Goal: Task Accomplishment & Management: Manage account settings

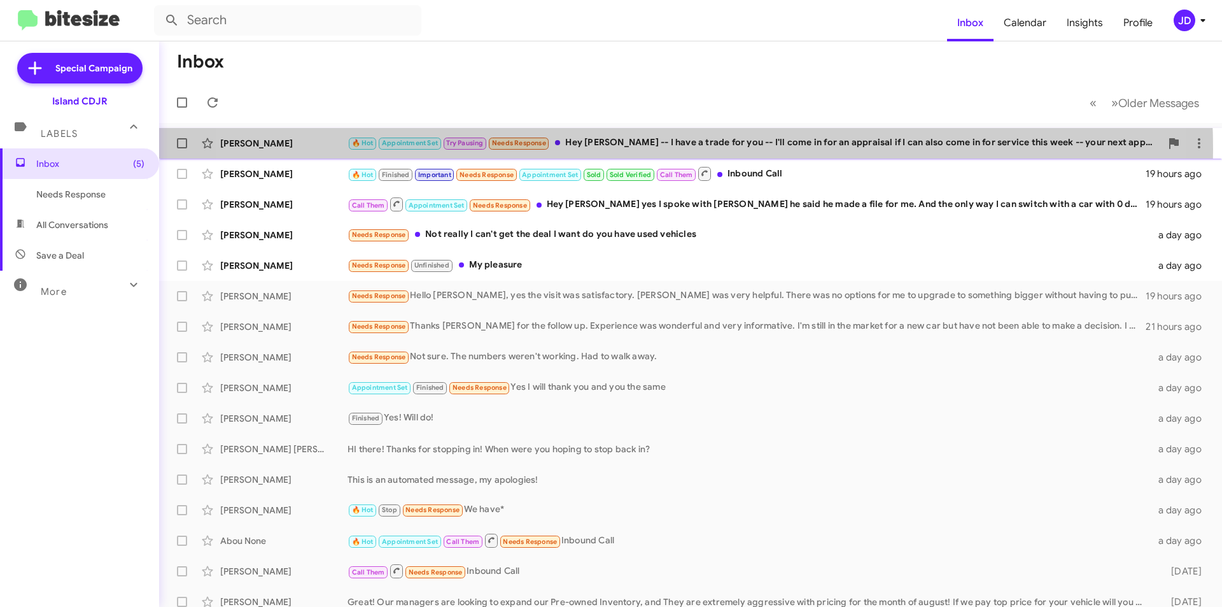
click at [633, 149] on div "🔥 Hot Appointment Set Try Pausing Needs Response Hey [PERSON_NAME] -- I have a …" at bounding box center [753, 143] width 813 height 15
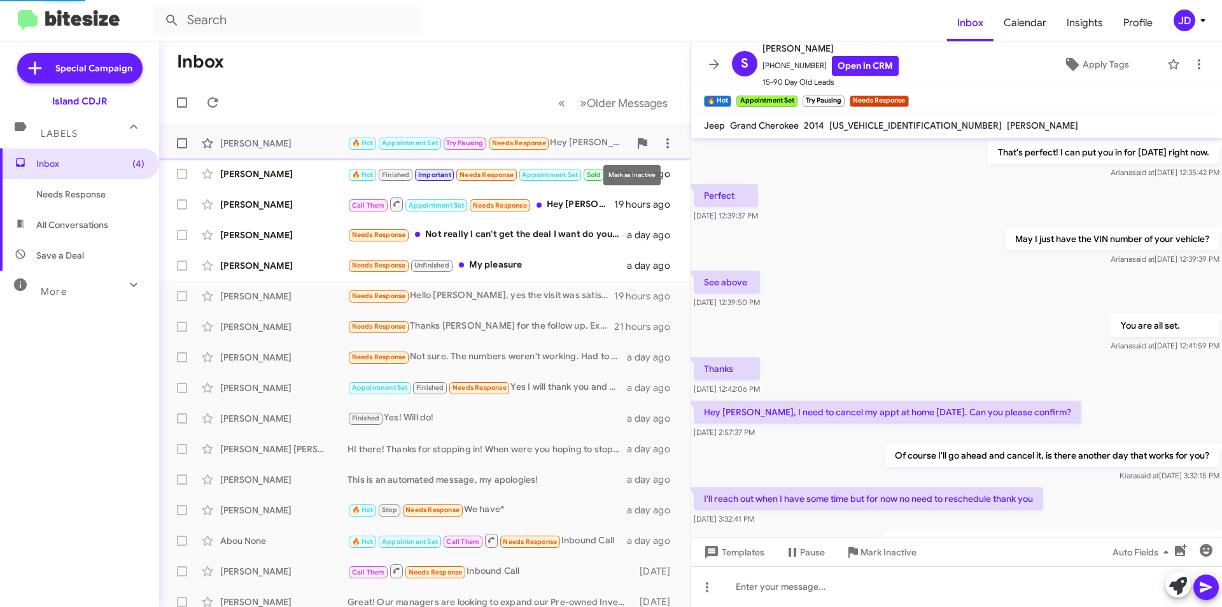
scroll to position [650, 0]
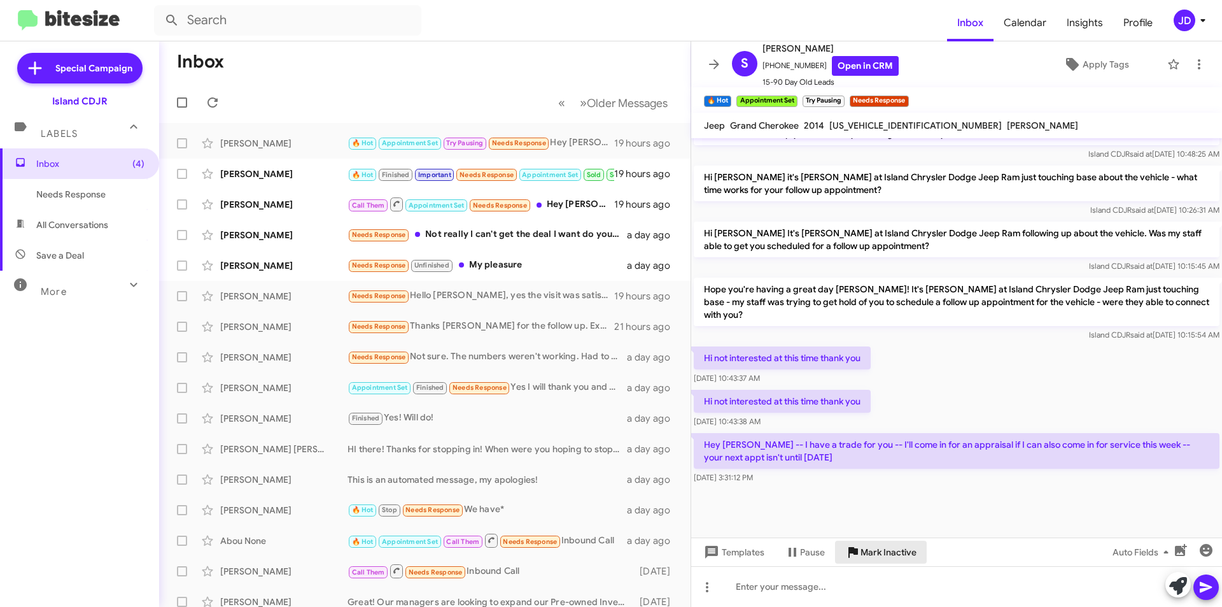
click at [876, 548] on span "Mark Inactive" at bounding box center [888, 551] width 56 height 23
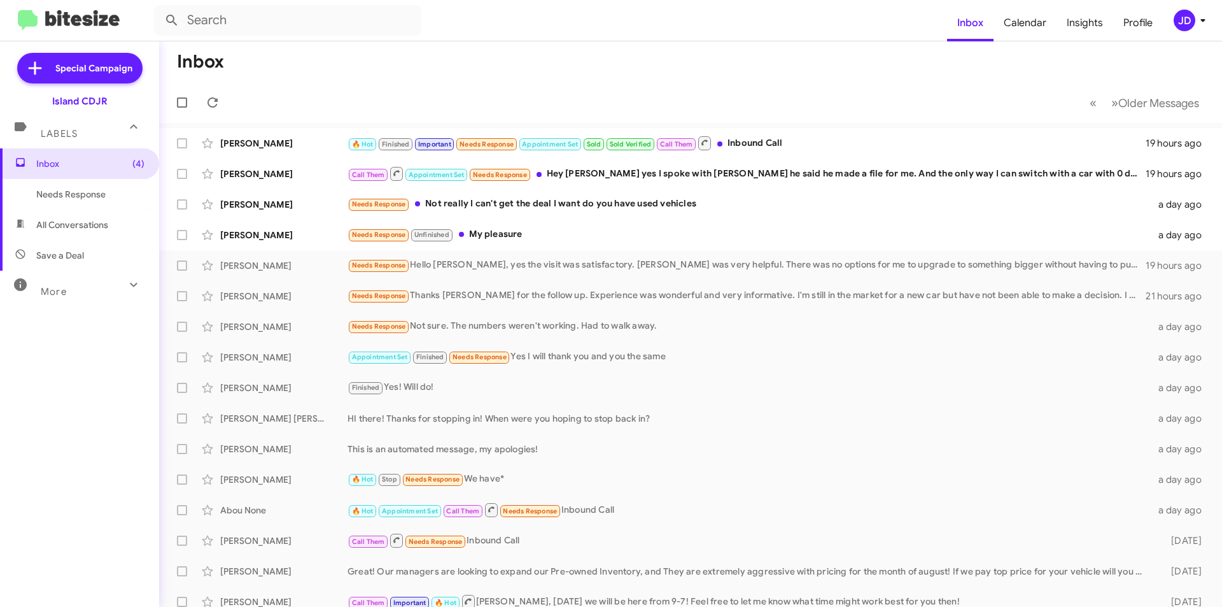
click at [115, 199] on span "Needs Response" at bounding box center [90, 194] width 108 height 13
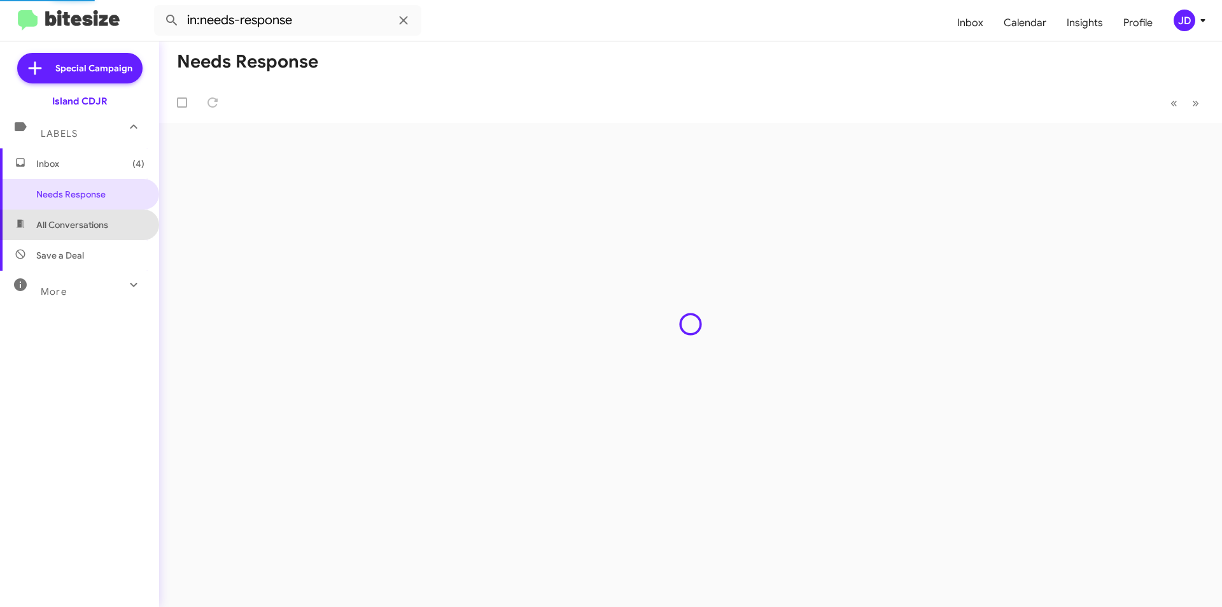
click at [106, 221] on span "All Conversations" at bounding box center [72, 224] width 72 height 13
type input "in:all-conversations"
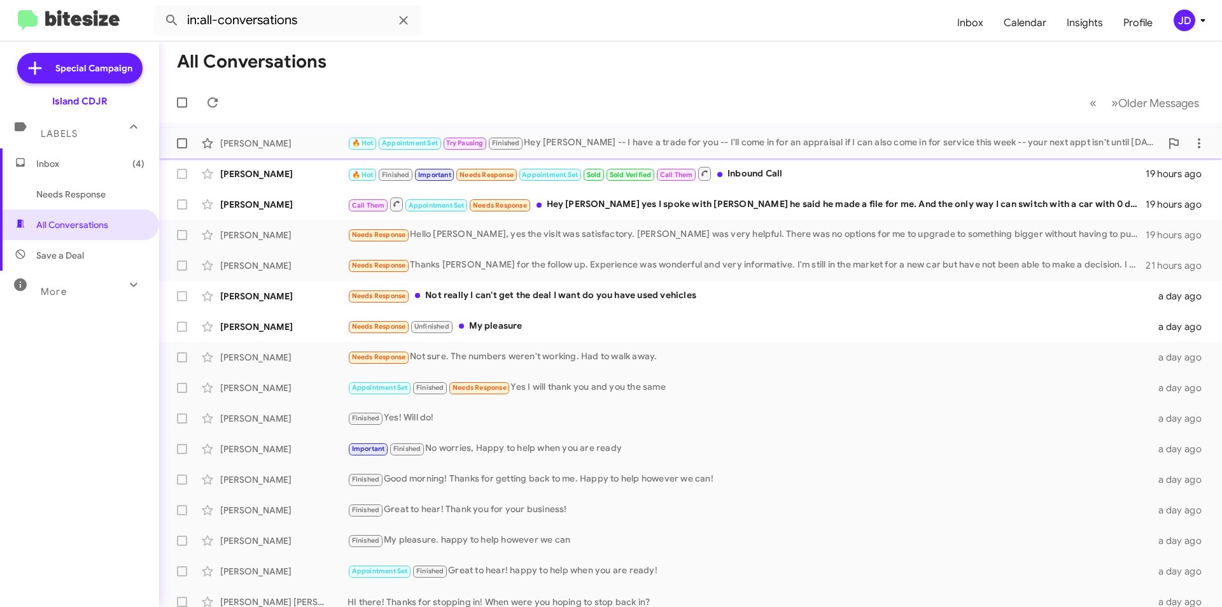
click at [428, 140] on span "Appointment Set" at bounding box center [410, 143] width 56 height 8
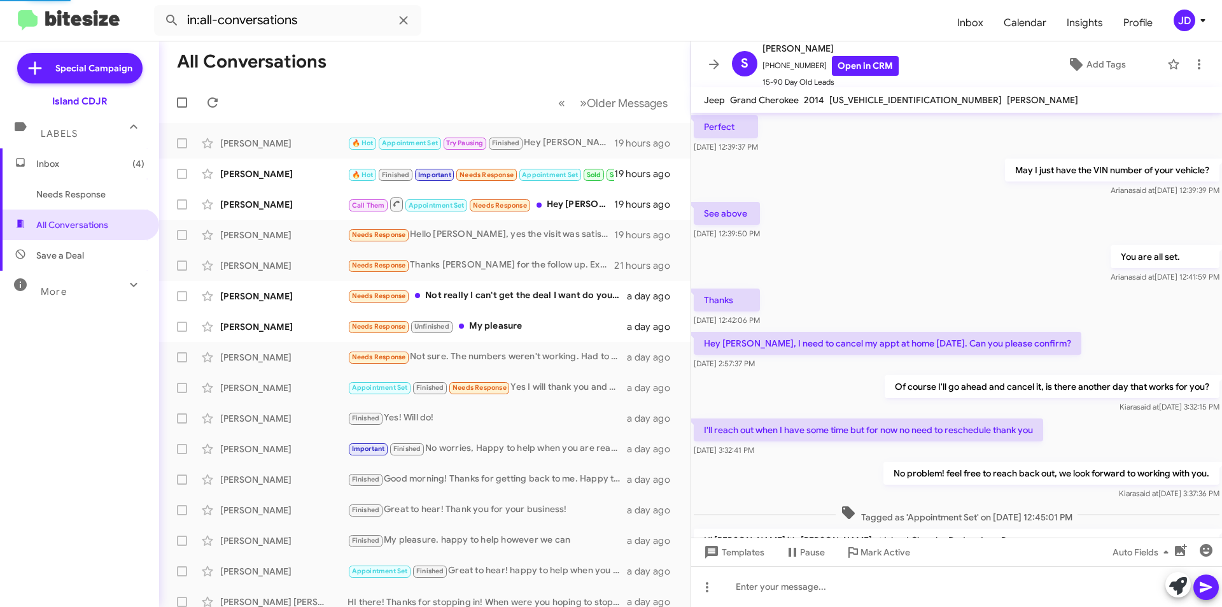
scroll to position [605, 0]
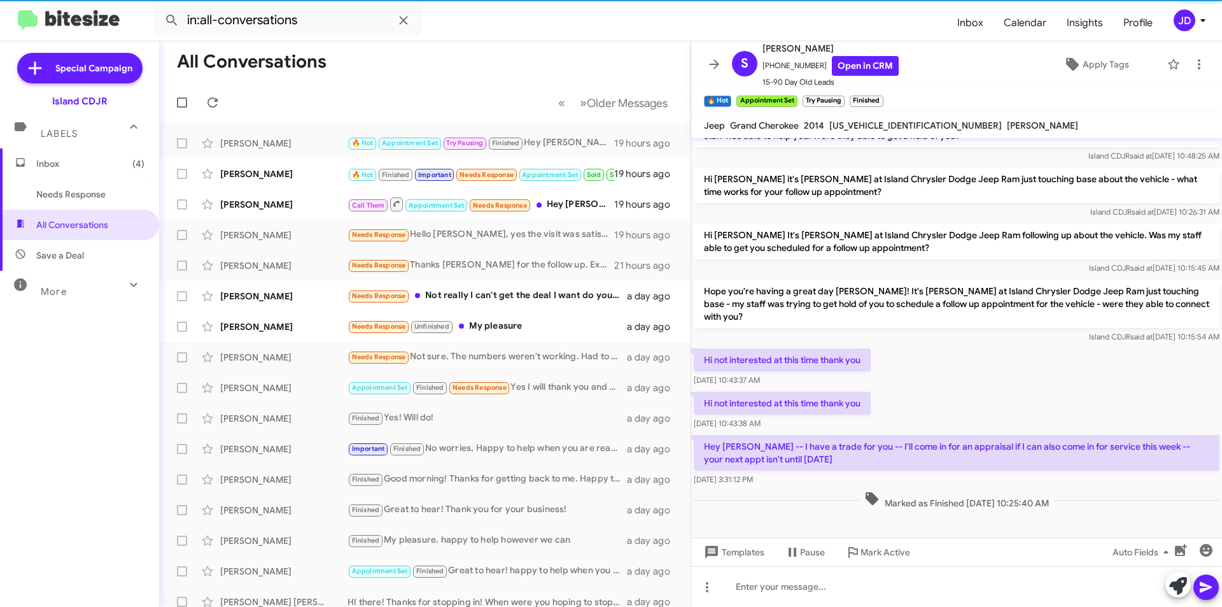
click at [1000, 559] on div "Templates Pause Mark Active Auto Fields" at bounding box center [956, 551] width 531 height 29
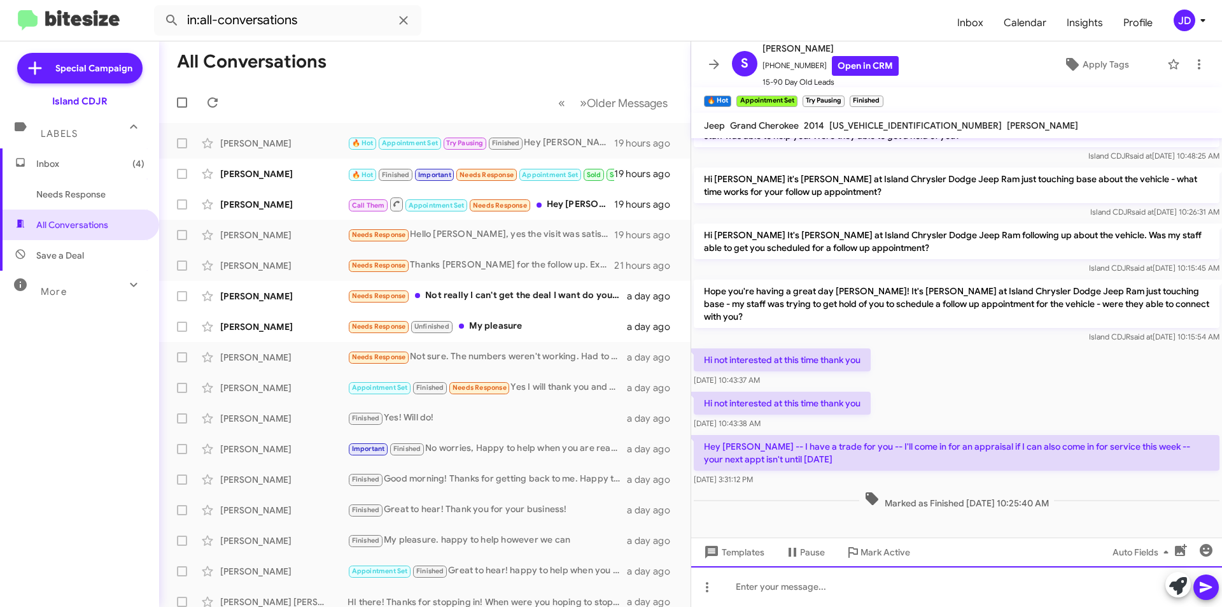
click at [997, 566] on div at bounding box center [956, 586] width 531 height 41
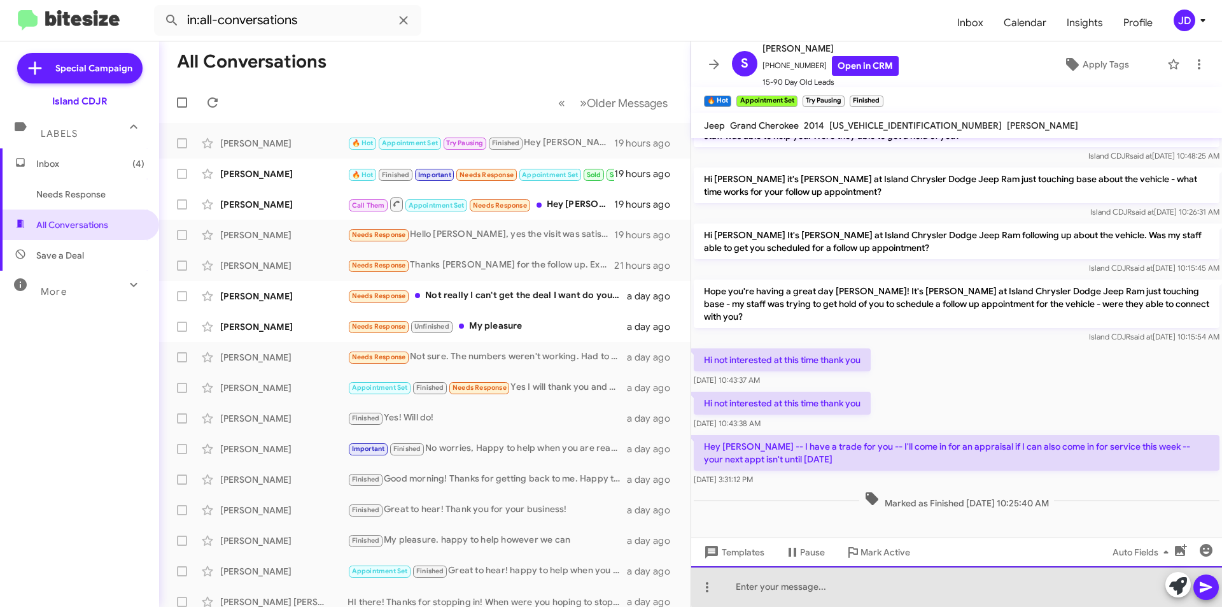
click at [986, 566] on div at bounding box center [956, 586] width 531 height 41
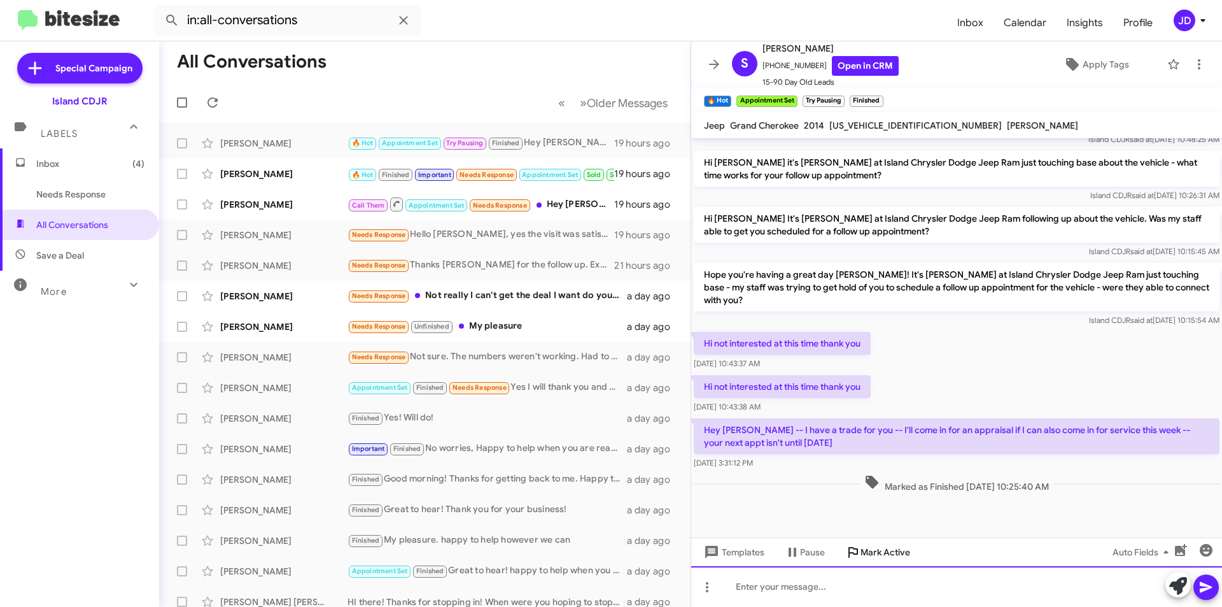
scroll to position [631, 0]
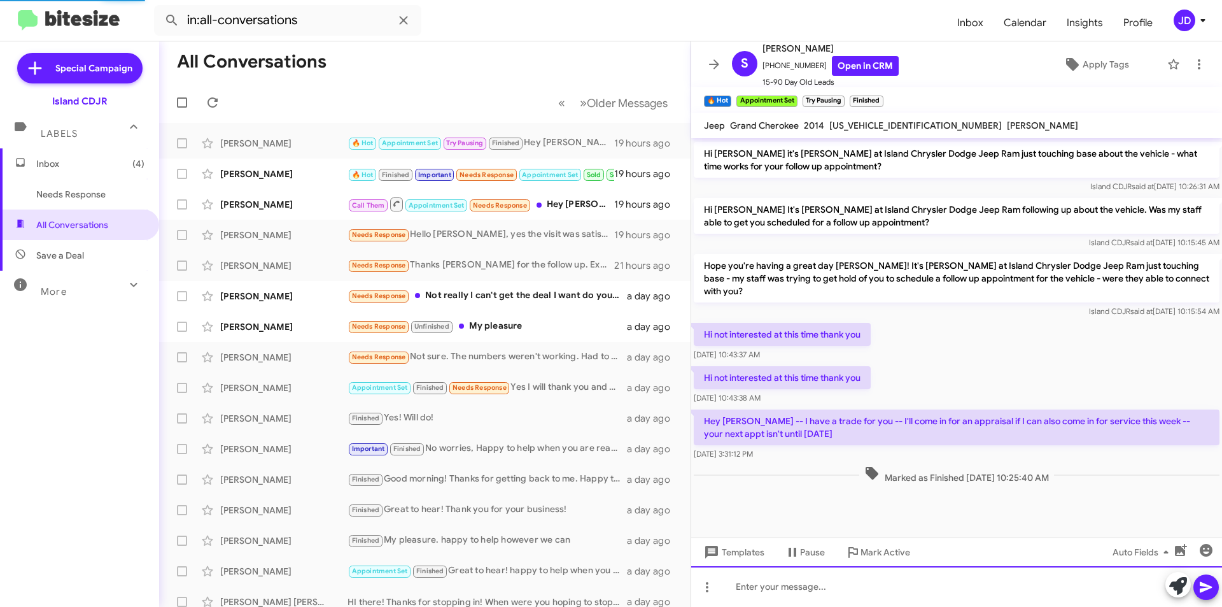
click at [886, 570] on div at bounding box center [956, 586] width 531 height 41
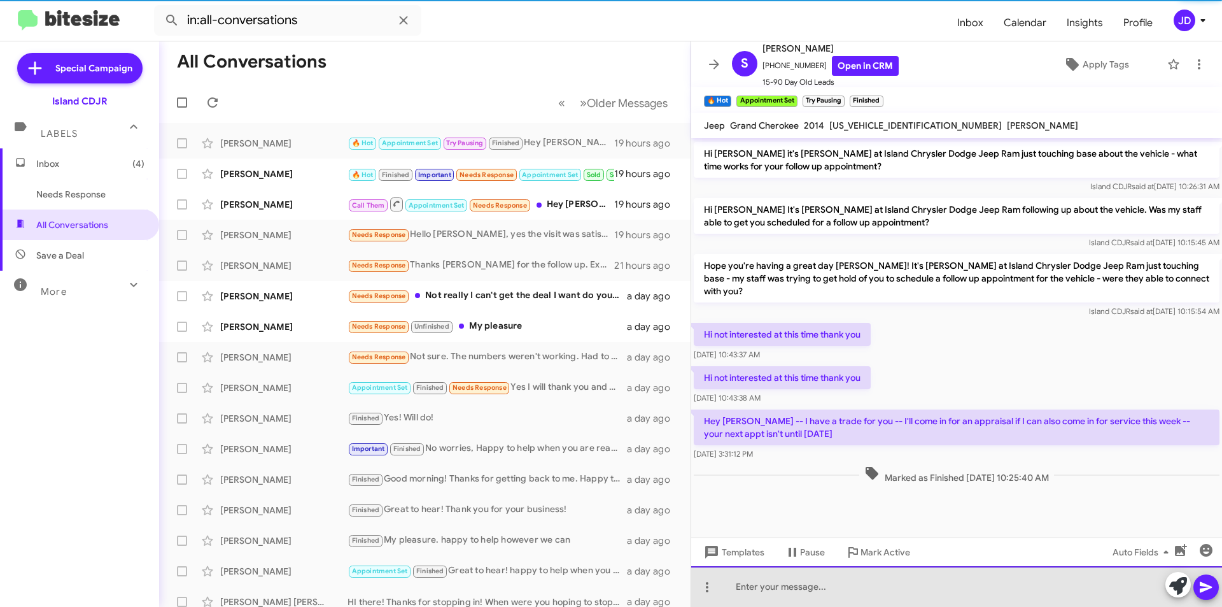
click at [891, 580] on div at bounding box center [956, 586] width 531 height 41
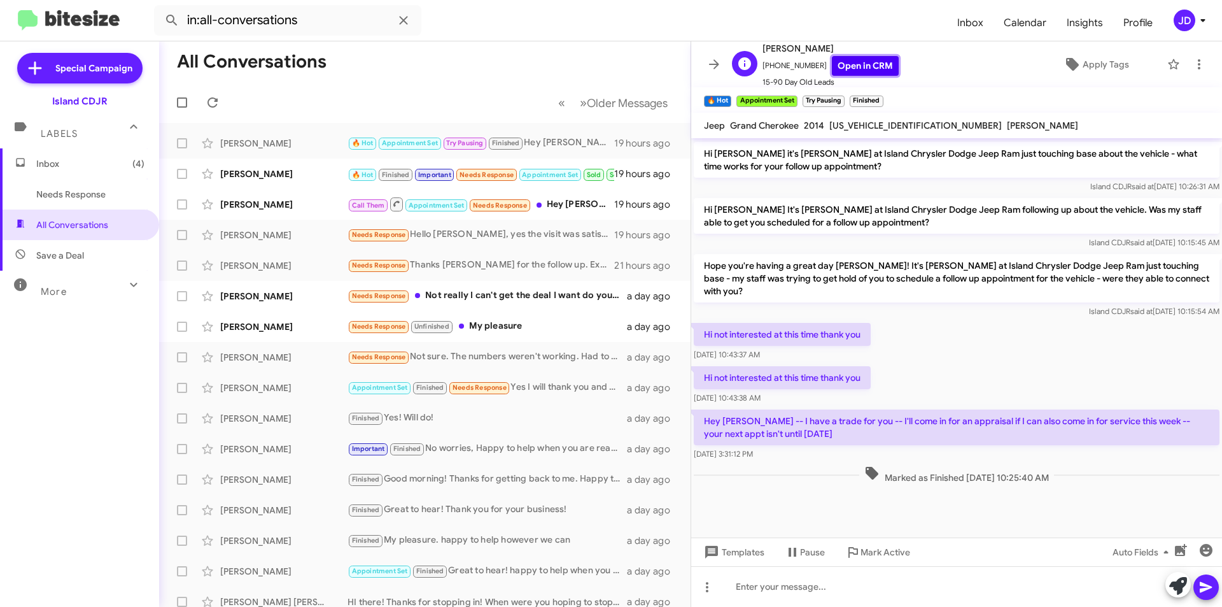
click at [866, 67] on link "Open in CRM" at bounding box center [865, 66] width 67 height 20
click at [779, 582] on div at bounding box center [956, 586] width 531 height 41
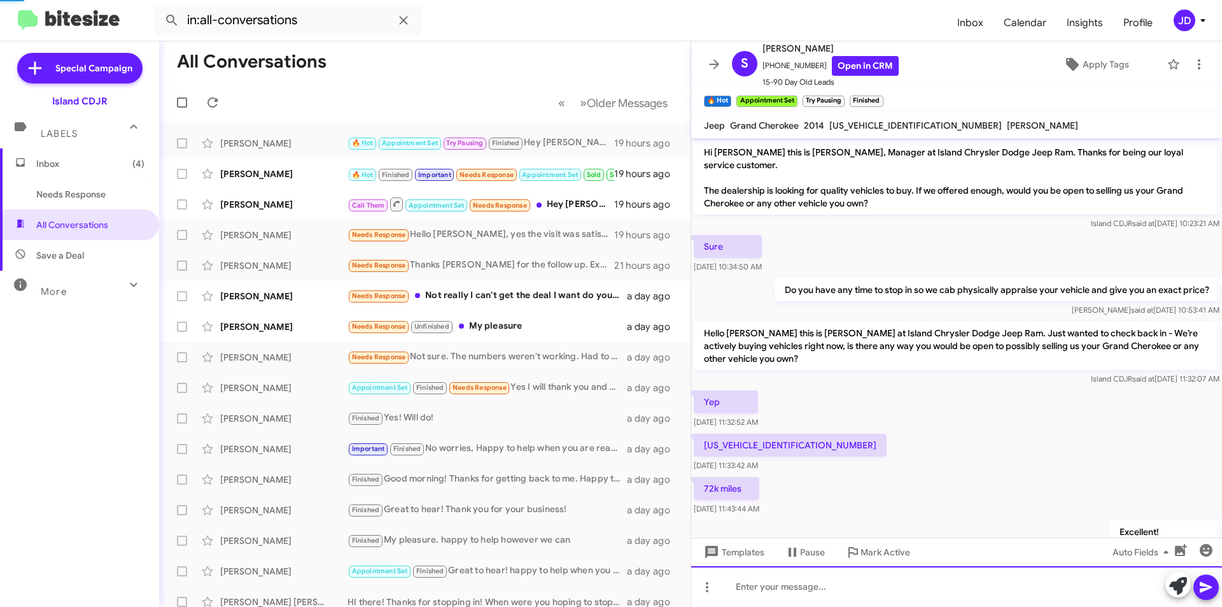
scroll to position [64, 0]
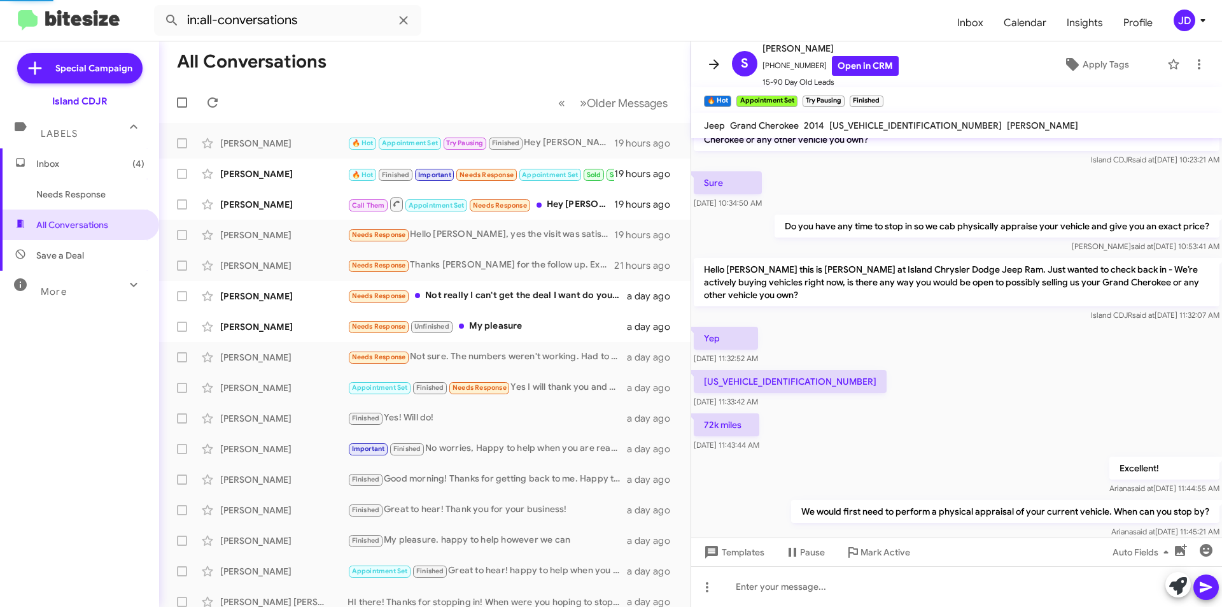
click at [717, 66] on icon at bounding box center [714, 64] width 10 height 10
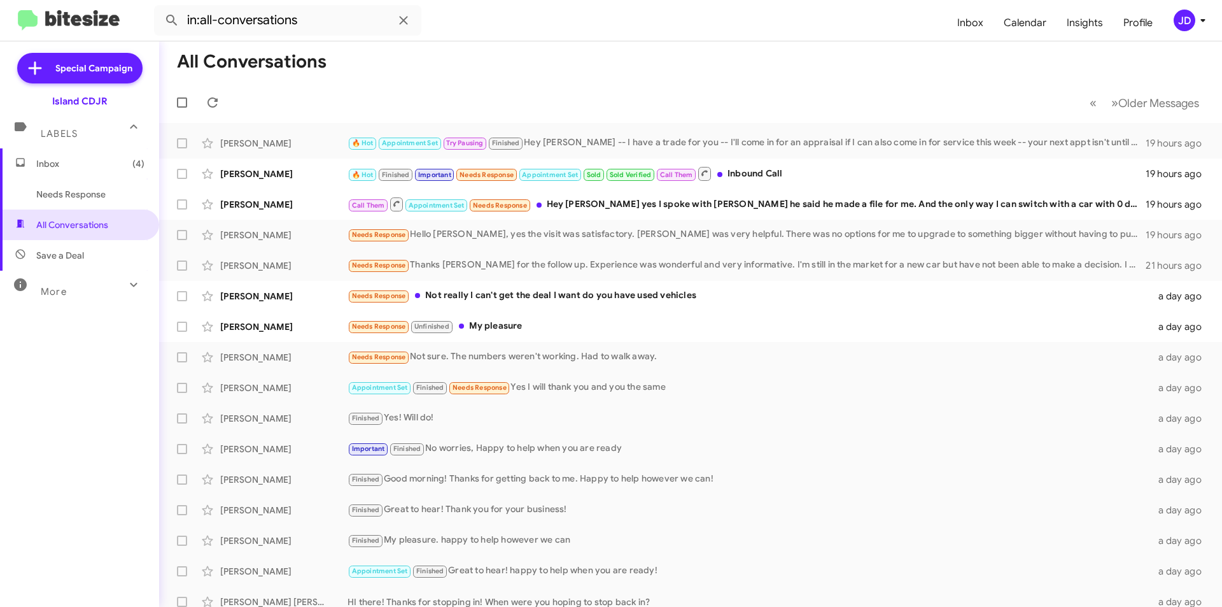
click at [60, 150] on span "Inbox (4)" at bounding box center [79, 163] width 159 height 31
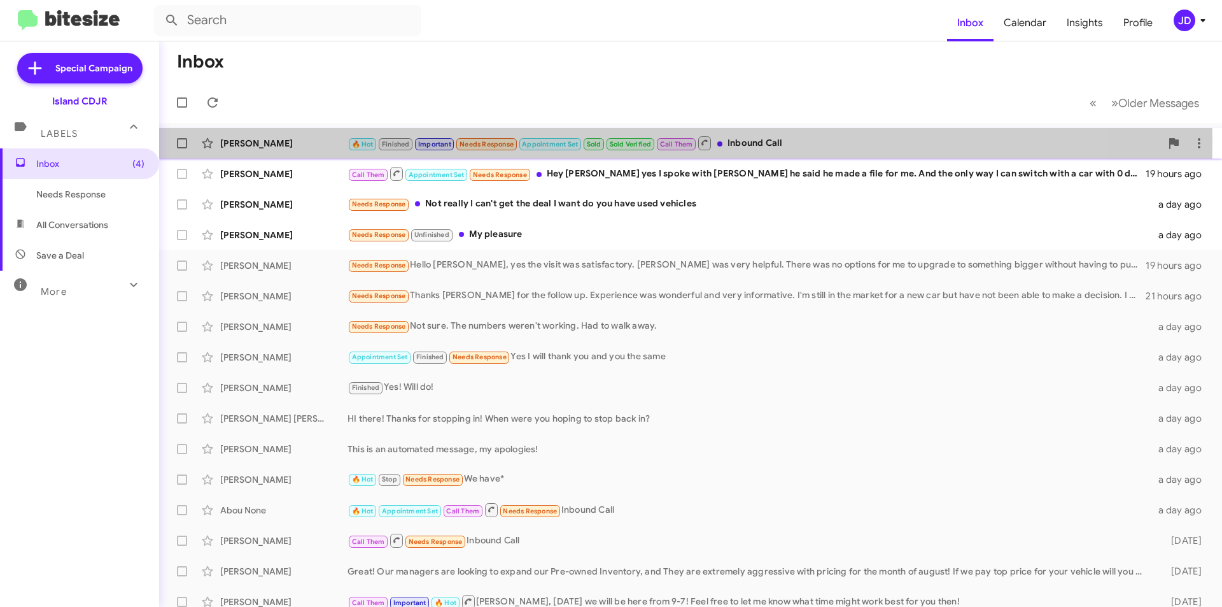
click at [594, 142] on span "Sold" at bounding box center [594, 144] width 15 height 8
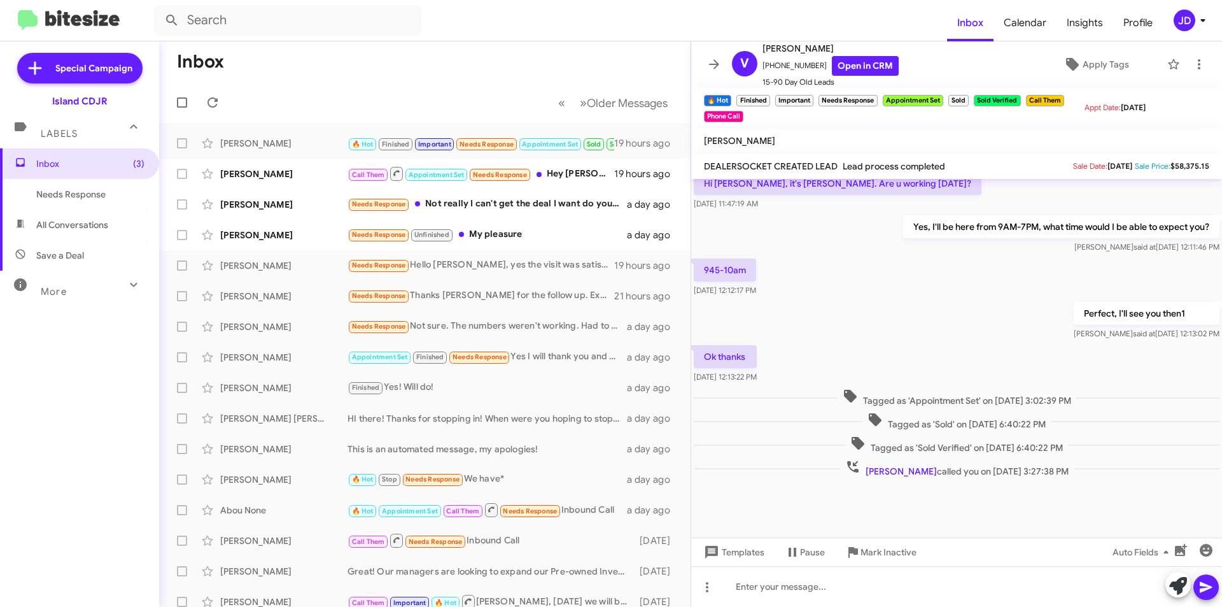
scroll to position [605, 0]
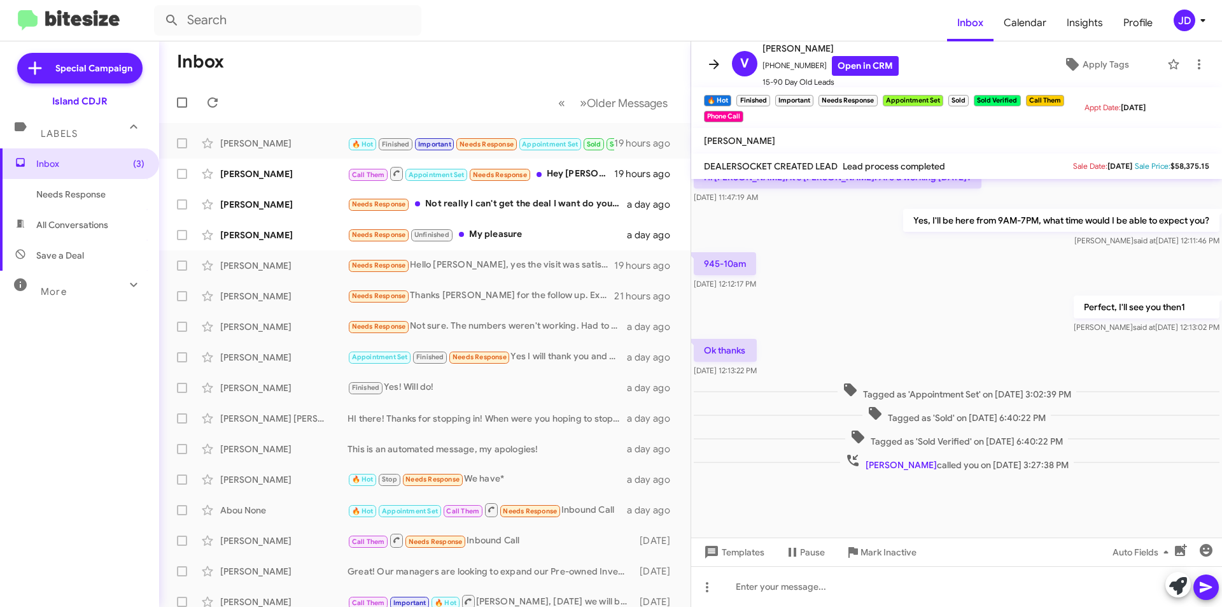
click at [706, 70] on span at bounding box center [713, 64] width 25 height 15
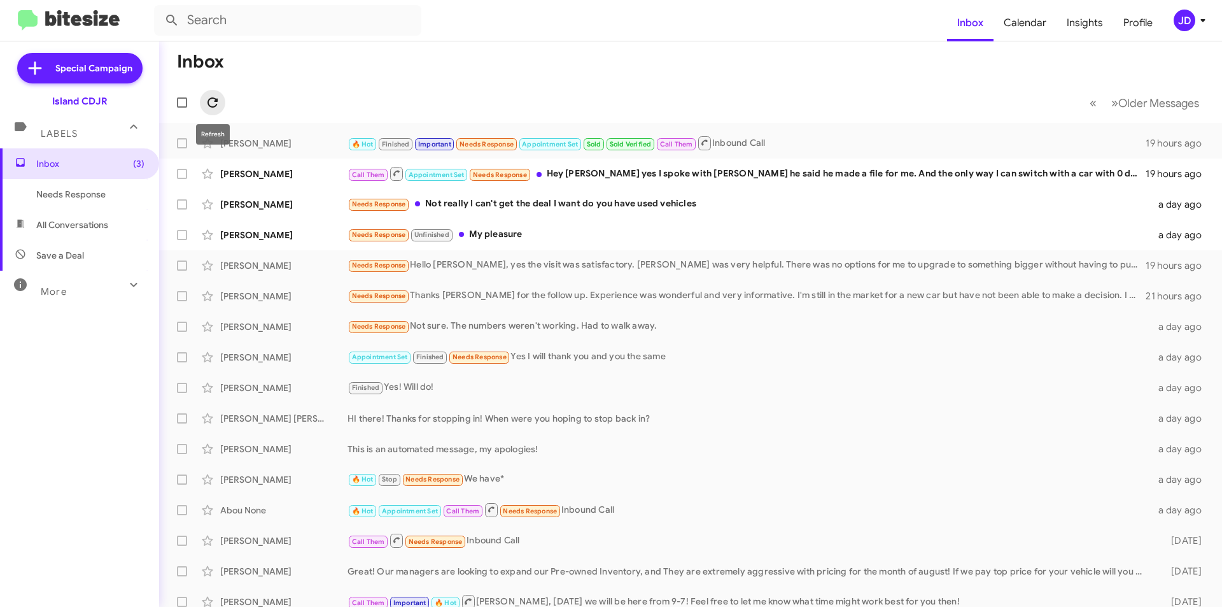
click at [216, 99] on icon at bounding box center [212, 102] width 10 height 10
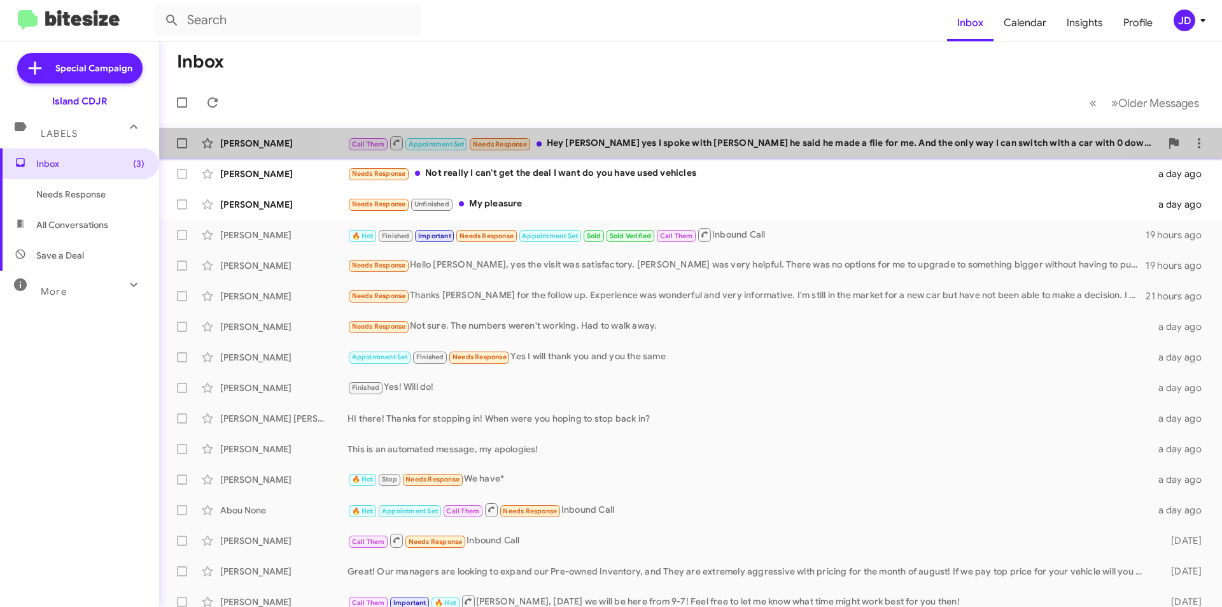
click at [708, 142] on div "Call Them Appointment Set Needs Response Hey [PERSON_NAME] yes I spoke with [PE…" at bounding box center [753, 143] width 813 height 16
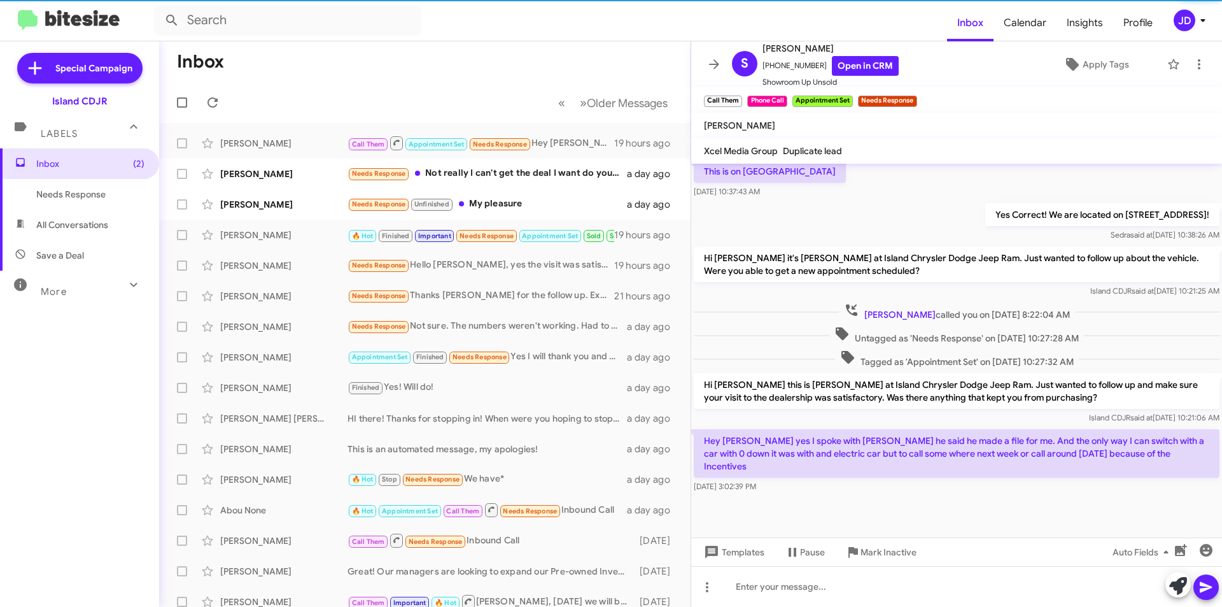
scroll to position [802, 0]
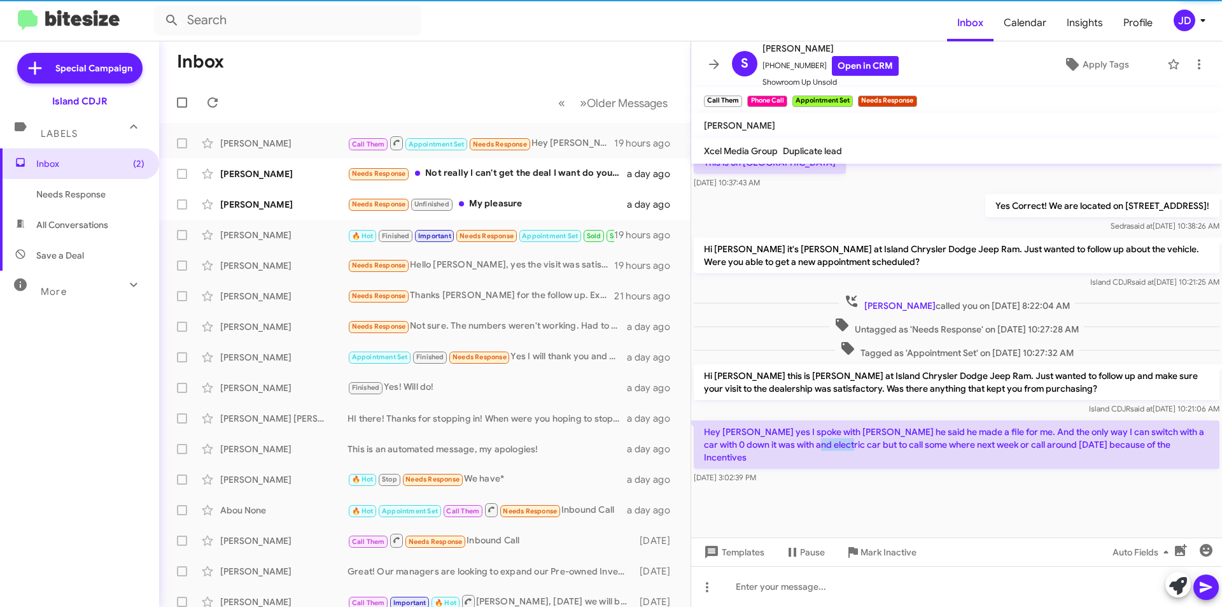
drag, startPoint x: 801, startPoint y: 448, endPoint x: 831, endPoint y: 451, distance: 30.0
click at [831, 451] on p "Hey [PERSON_NAME] yes I spoke with [PERSON_NAME] he said he made a file for me.…" at bounding box center [957, 444] width 526 height 48
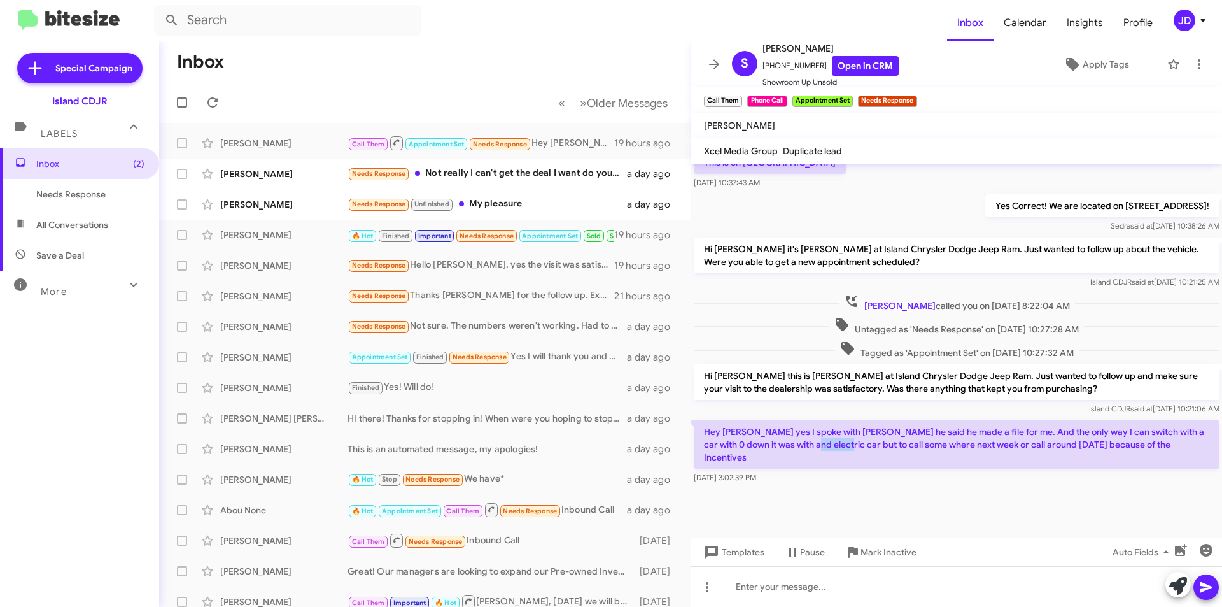
click at [831, 451] on p "Hey [PERSON_NAME] yes I spoke with [PERSON_NAME] he said he made a file for me.…" at bounding box center [957, 444] width 526 height 48
drag, startPoint x: 833, startPoint y: 447, endPoint x: 1155, endPoint y: 448, distance: 321.4
click at [1155, 448] on p "Hey [PERSON_NAME] yes I spoke with [PERSON_NAME] he said he made a file for me.…" at bounding box center [957, 444] width 526 height 48
click at [863, 64] on link "Open in CRM" at bounding box center [865, 66] width 67 height 20
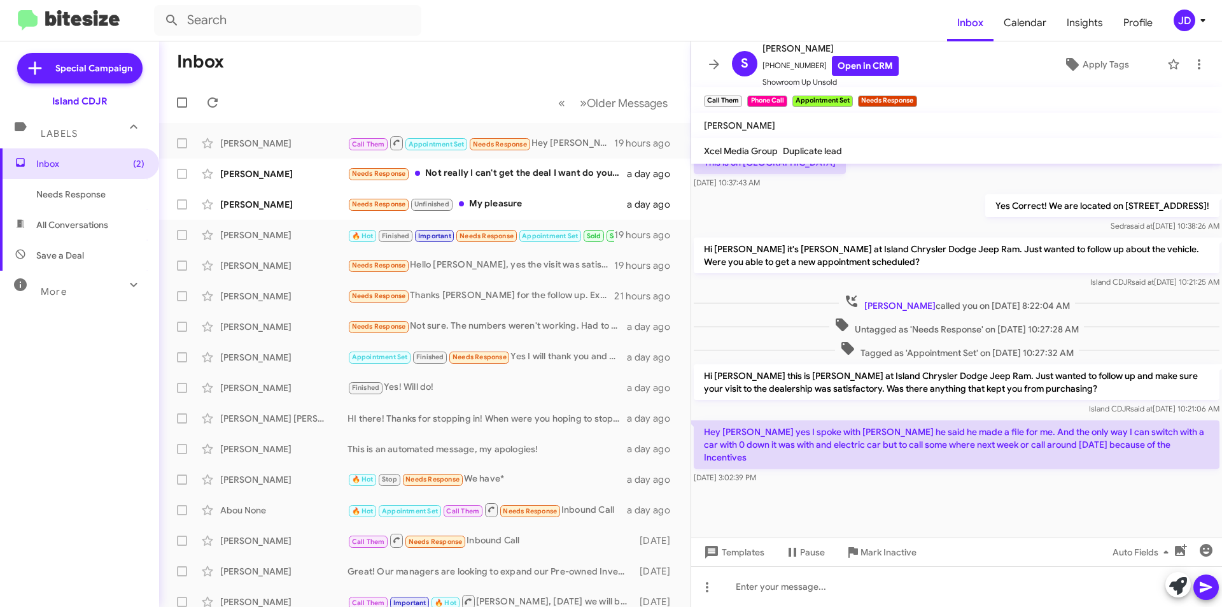
click at [817, 452] on p "Hey [PERSON_NAME] yes I spoke with [PERSON_NAME] he said he made a file for me.…" at bounding box center [957, 444] width 526 height 48
drag, startPoint x: 824, startPoint y: 441, endPoint x: 845, endPoint y: 443, distance: 20.5
click at [845, 443] on p "Hey [PERSON_NAME] yes I spoke with [PERSON_NAME] he said he made a file for me.…" at bounding box center [957, 444] width 526 height 48
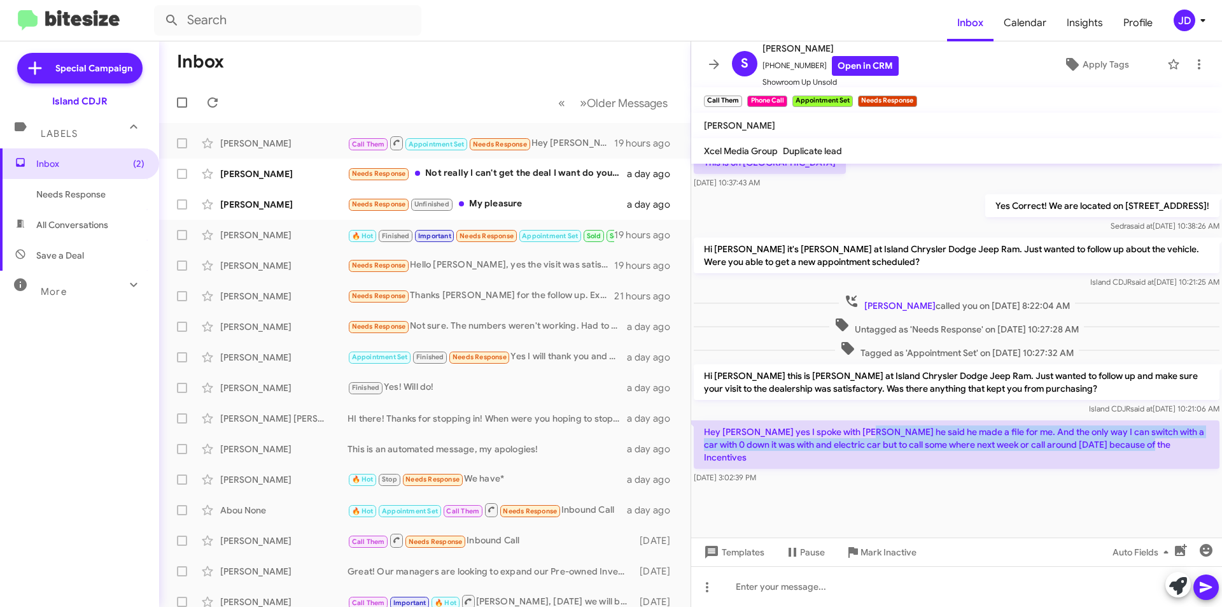
drag, startPoint x: 855, startPoint y: 434, endPoint x: 1141, endPoint y: 445, distance: 286.0
click at [1141, 445] on p "Hey [PERSON_NAME] yes I spoke with [PERSON_NAME] he said he made a file for me.…" at bounding box center [957, 444] width 526 height 48
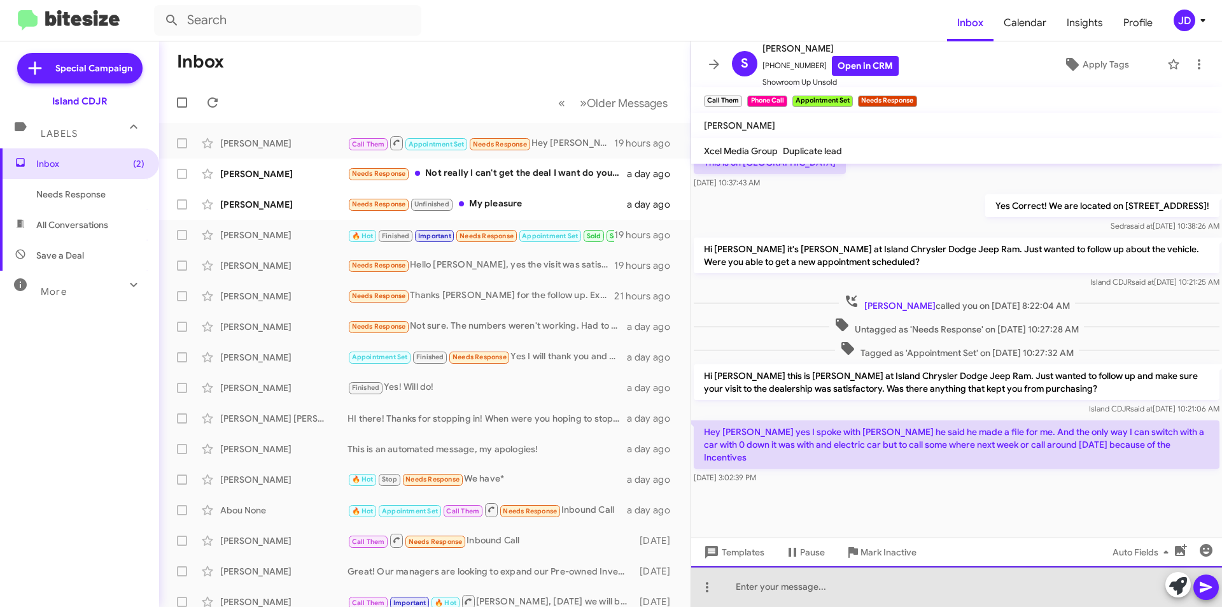
click at [881, 588] on div at bounding box center [956, 586] width 531 height 41
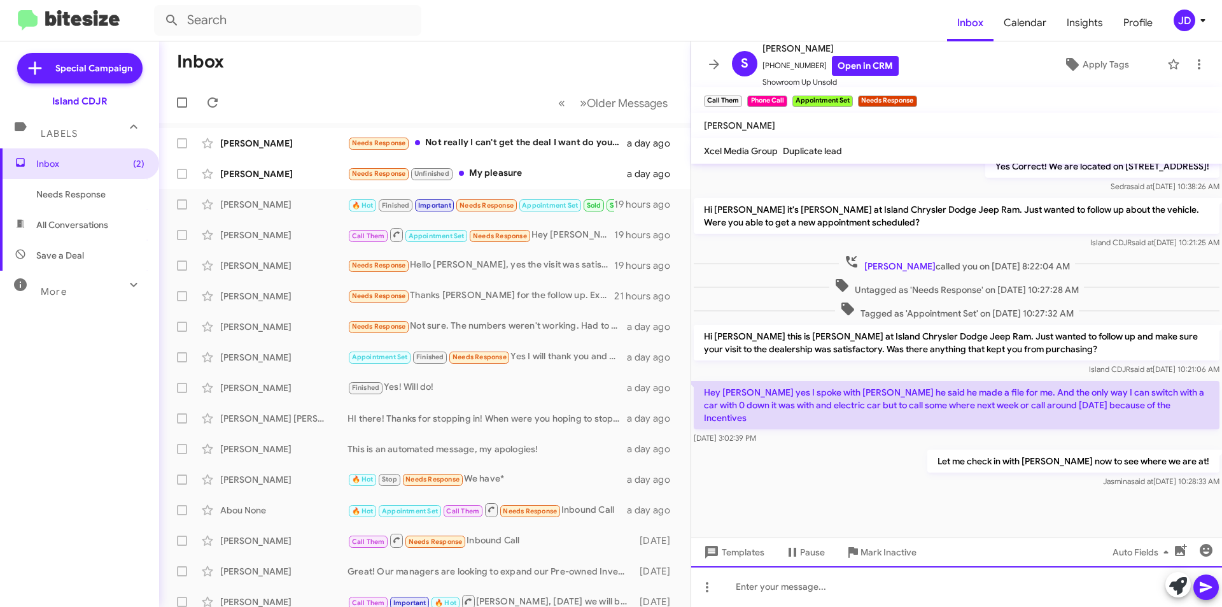
scroll to position [848, 0]
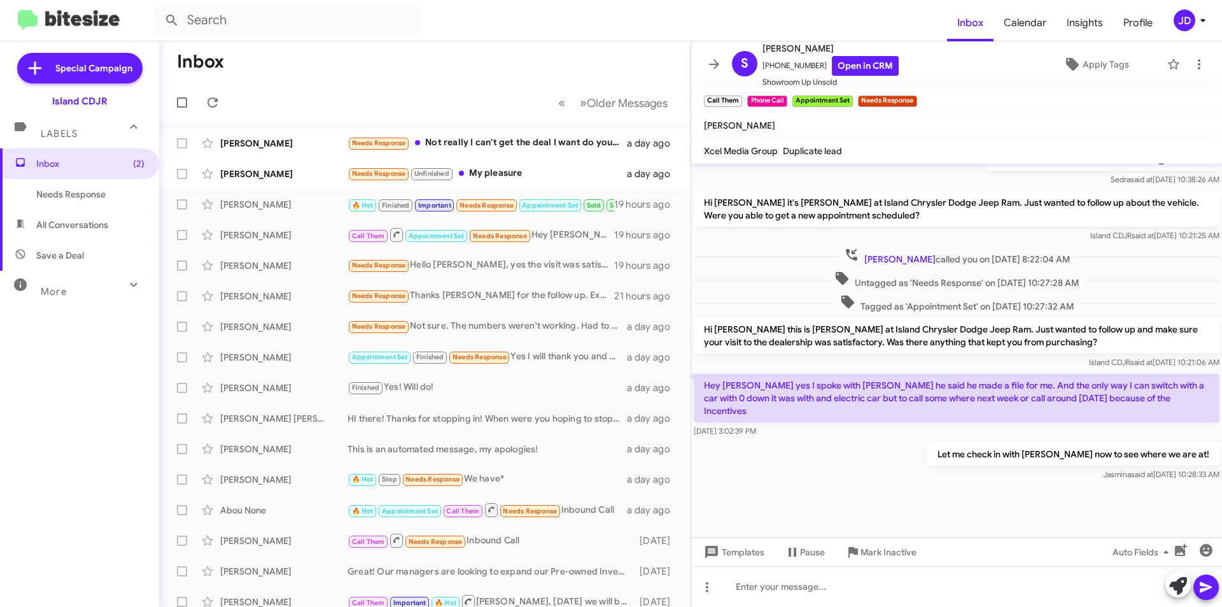
click at [712, 59] on icon at bounding box center [713, 64] width 15 height 15
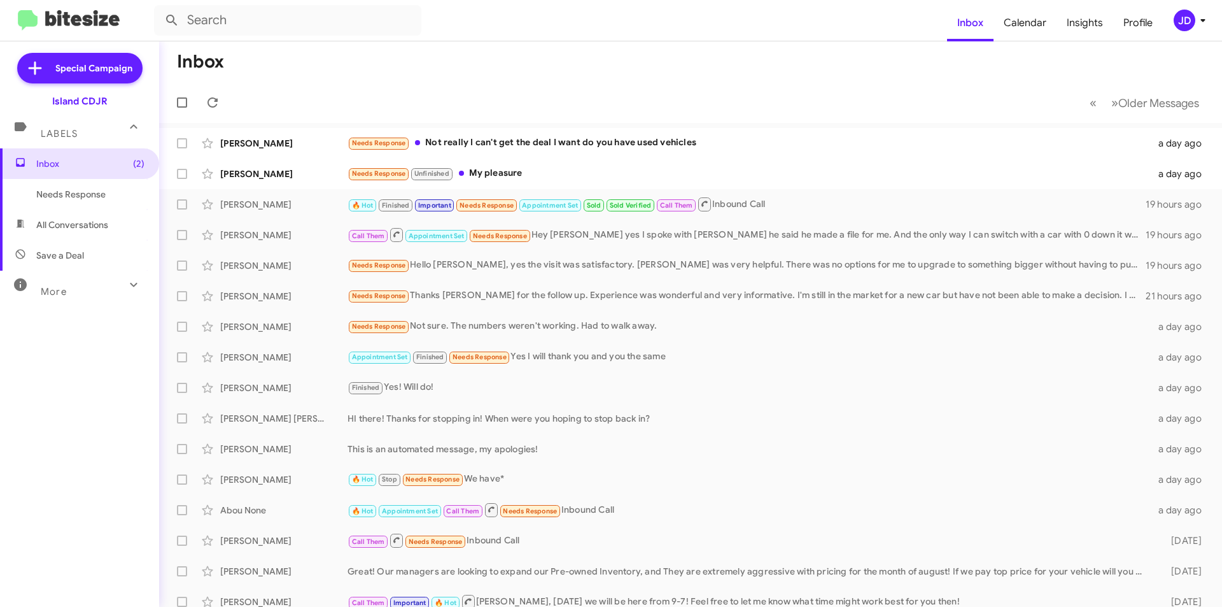
click at [227, 99] on mat-toolbar-row "« Previous » Next Older Messages" at bounding box center [690, 102] width 1063 height 41
click at [219, 99] on icon at bounding box center [212, 102] width 15 height 15
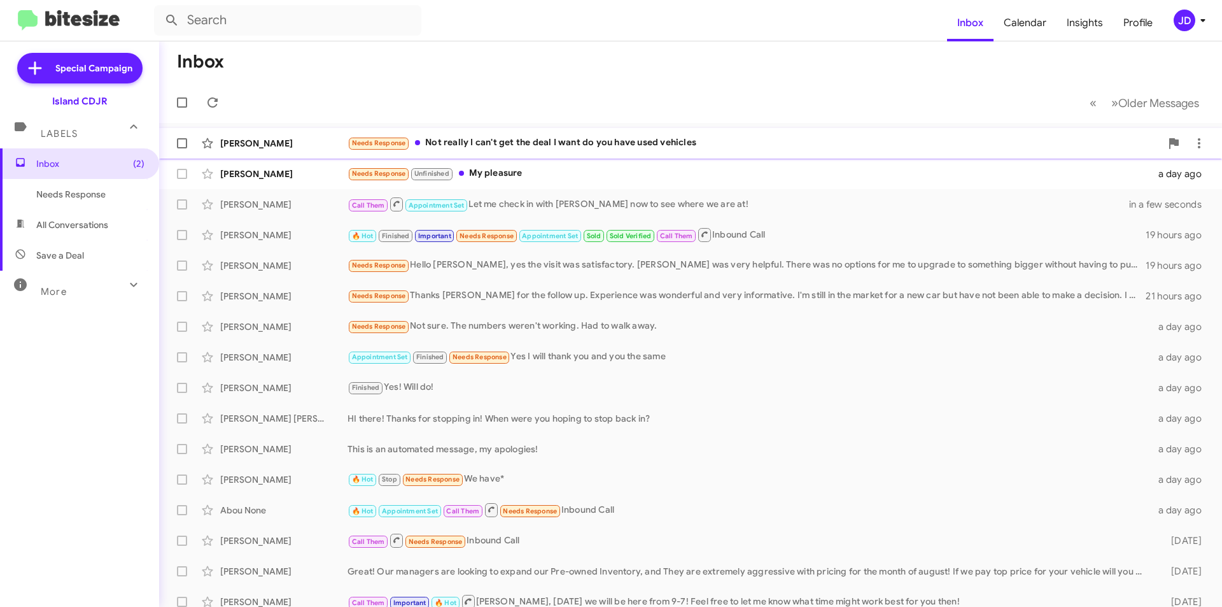
click at [495, 147] on div "Needs Response Not really I can't get the deal I want do you have used vehicles" at bounding box center [753, 143] width 813 height 15
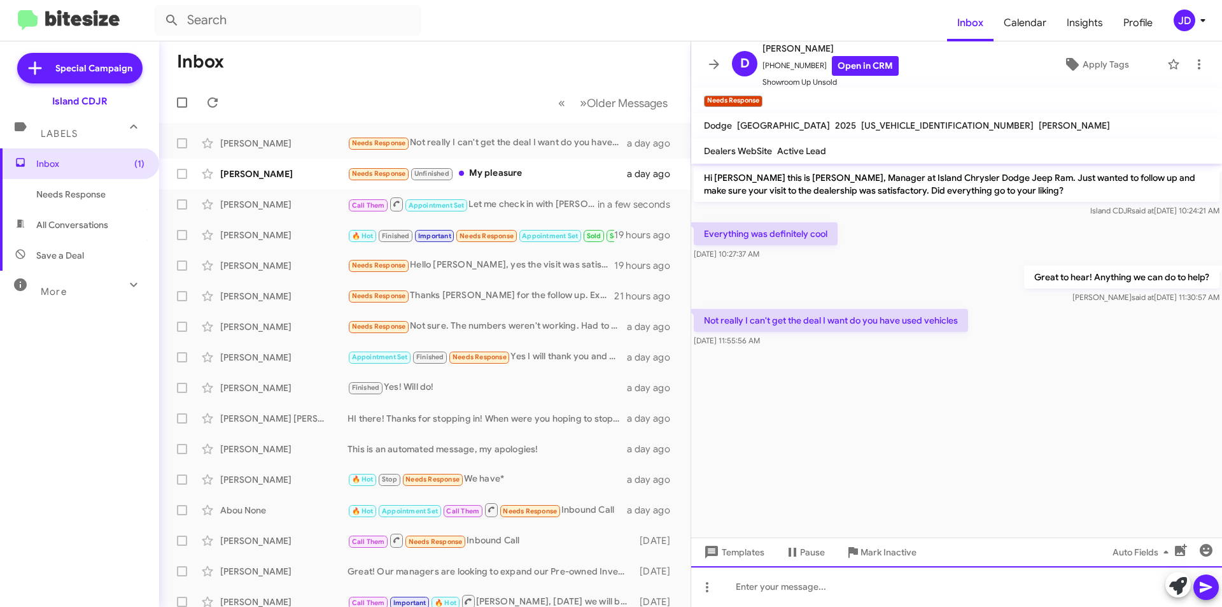
click at [915, 577] on div at bounding box center [956, 586] width 531 height 41
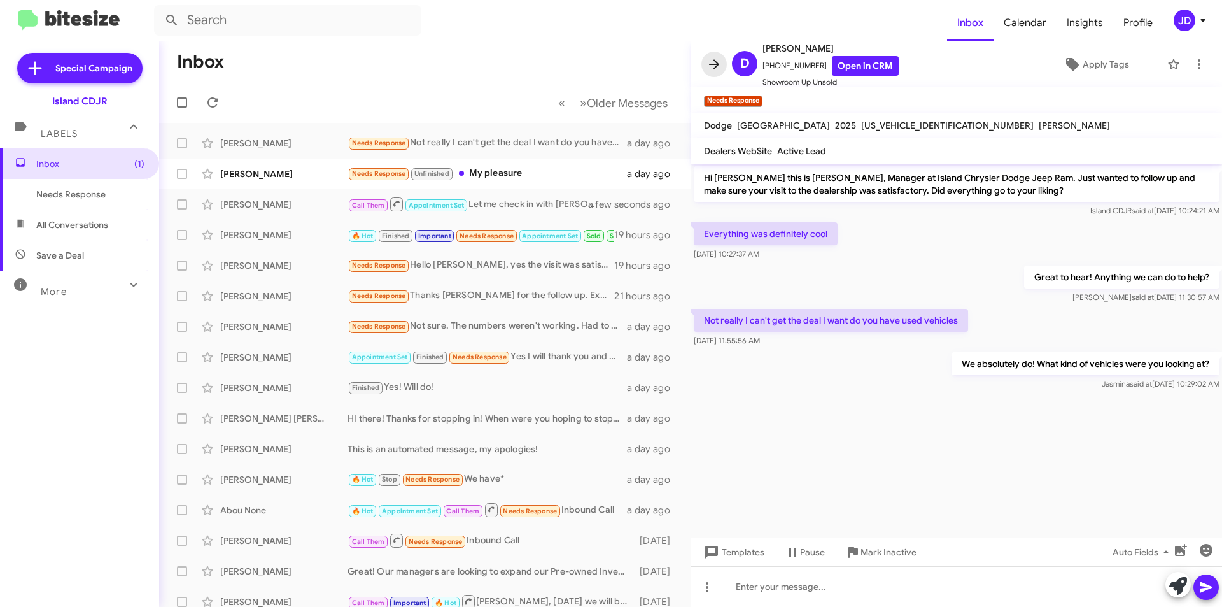
click at [717, 64] on icon at bounding box center [714, 64] width 10 height 10
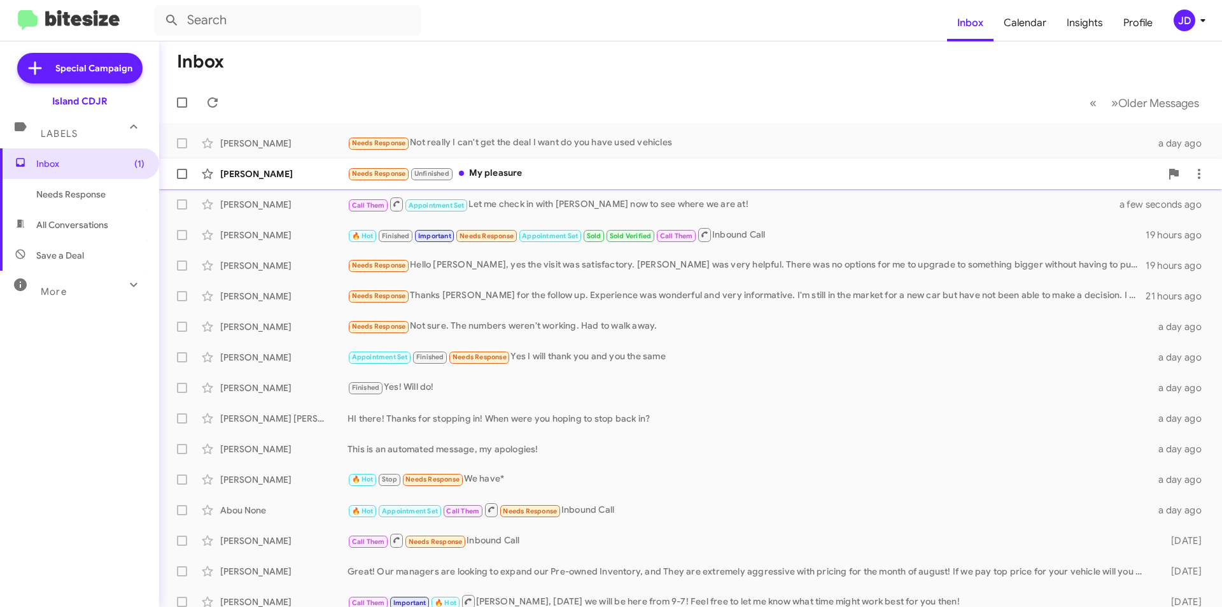
click at [598, 167] on div "Needs Response Unfinished My pleasure" at bounding box center [753, 173] width 813 height 15
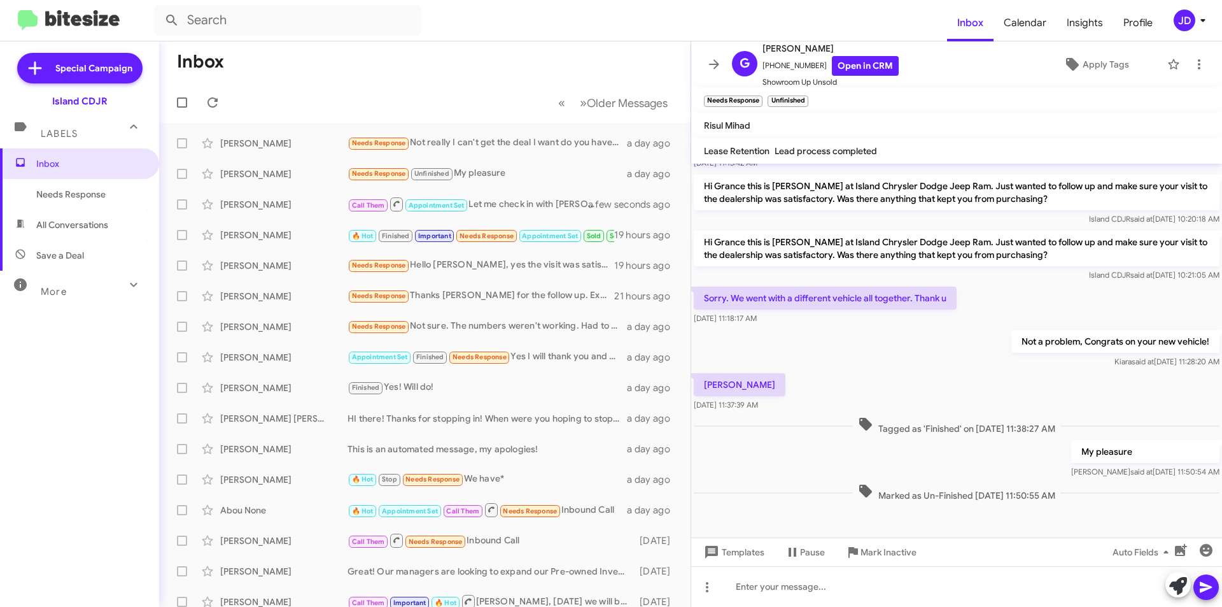
scroll to position [293, 0]
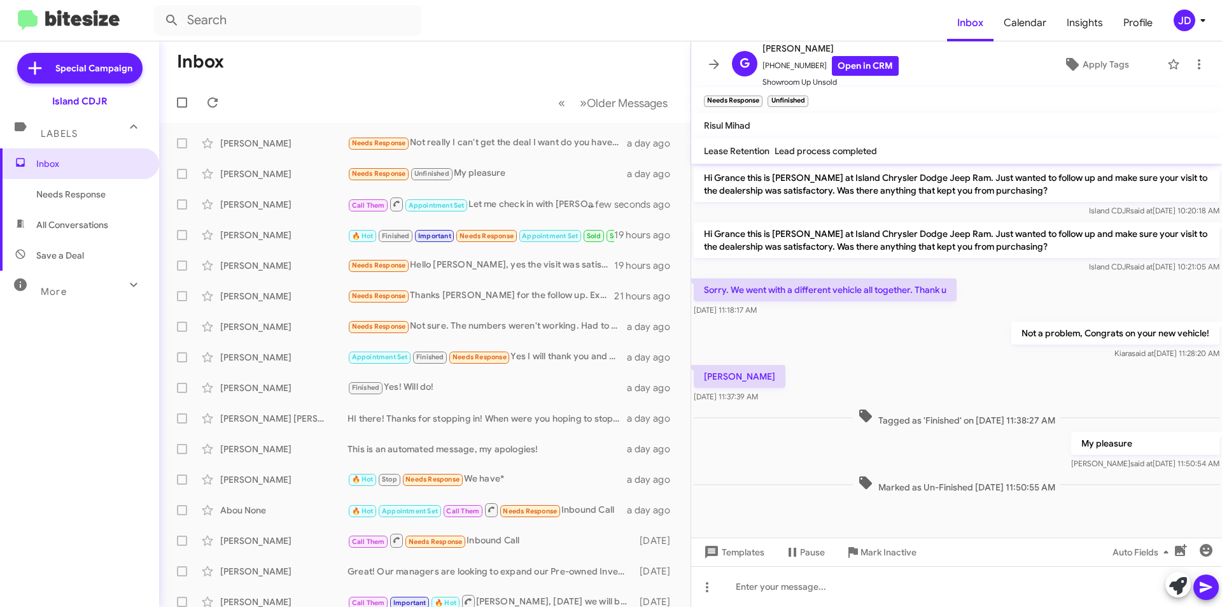
click at [713, 71] on icon at bounding box center [713, 64] width 15 height 15
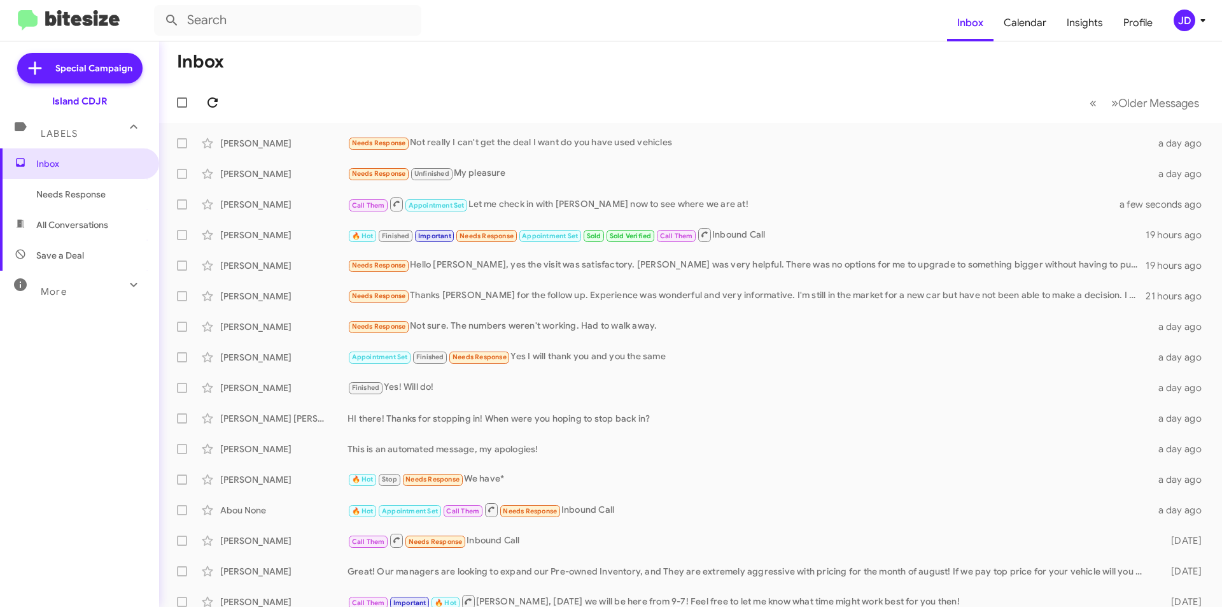
click at [220, 97] on icon at bounding box center [212, 102] width 15 height 15
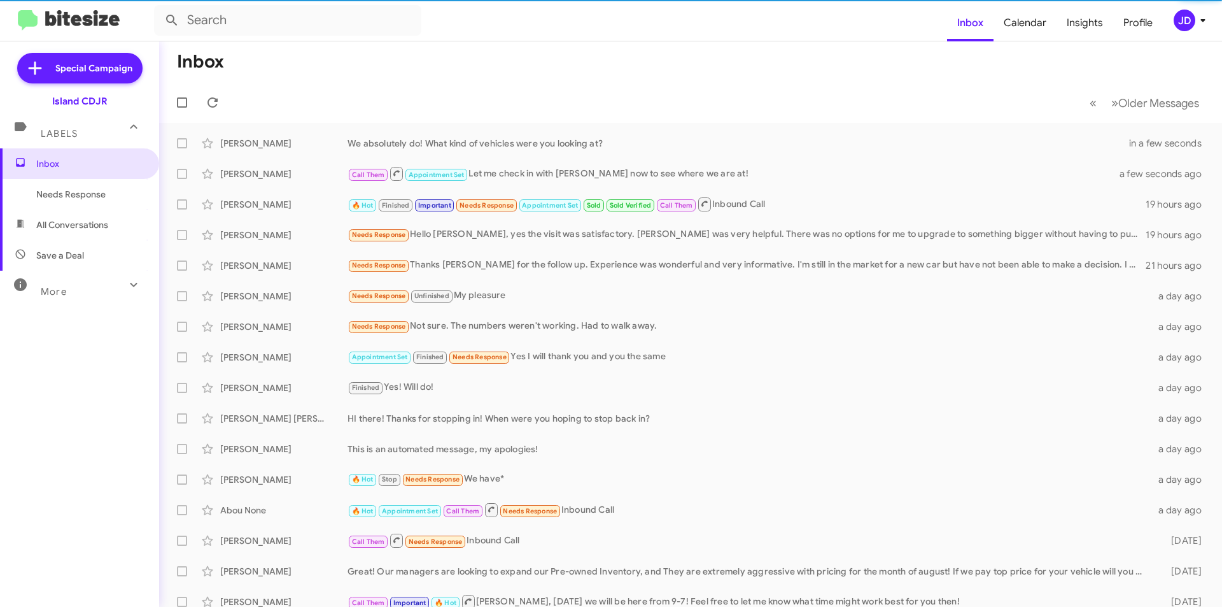
click at [83, 232] on span "All Conversations" at bounding box center [79, 224] width 159 height 31
type input "in:all-conversations"
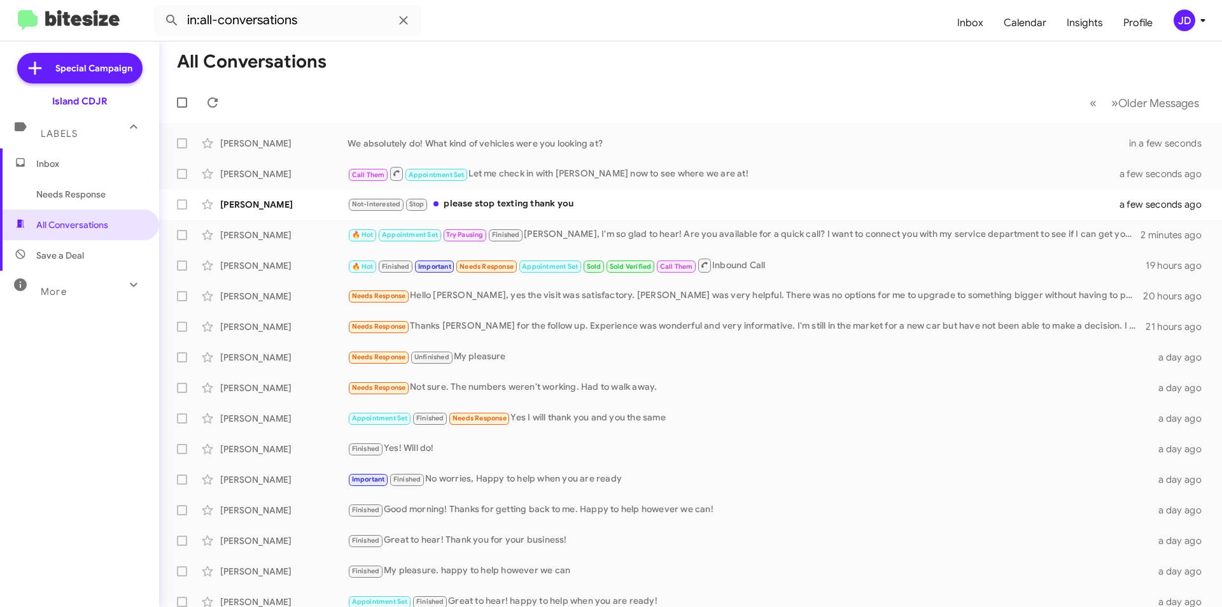
click at [99, 167] on span "Inbox" at bounding box center [90, 163] width 108 height 13
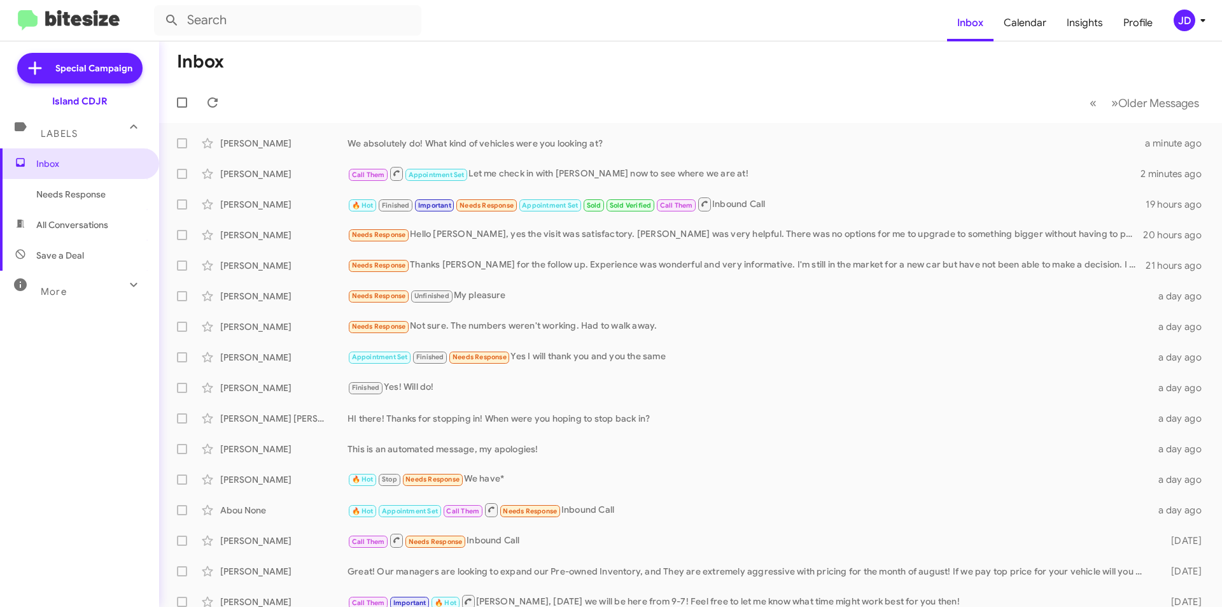
click at [92, 137] on div "Labels" at bounding box center [66, 128] width 113 height 24
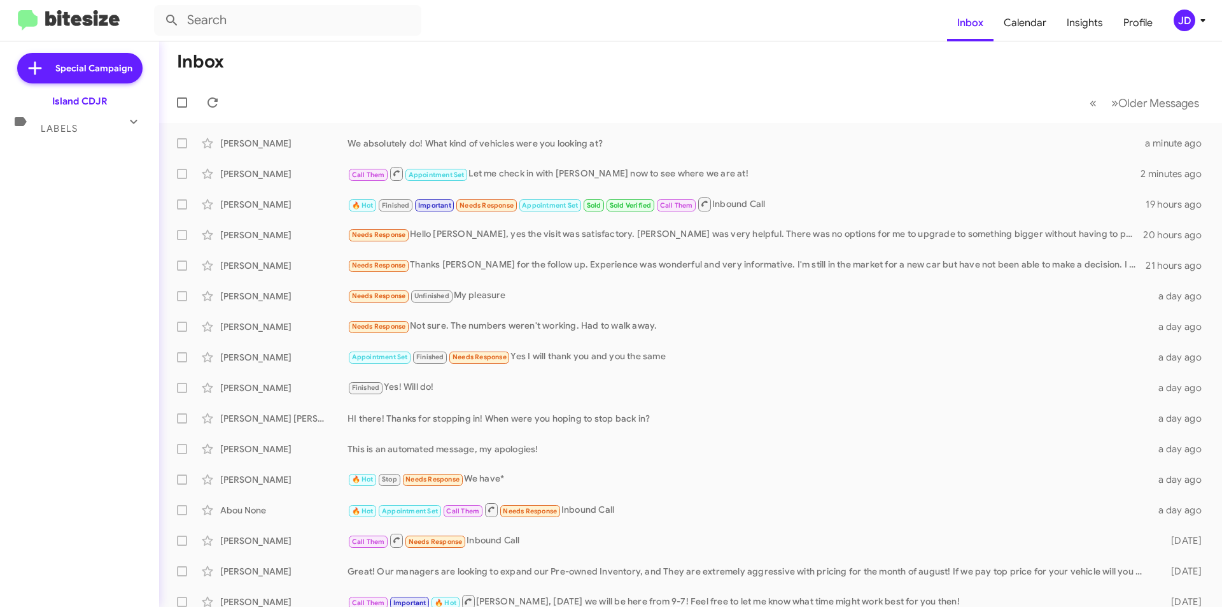
click at [92, 137] on mat-expansion-panel-header "Labels" at bounding box center [79, 123] width 159 height 31
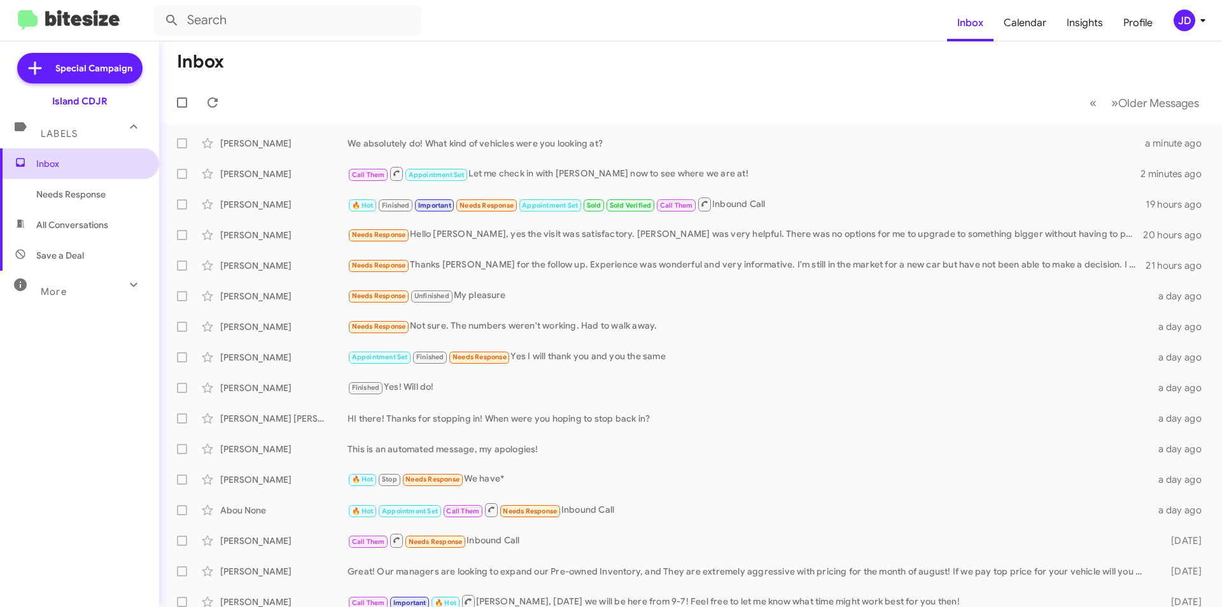
click at [101, 148] on mat-expansion-panel-header "Labels" at bounding box center [79, 128] width 159 height 41
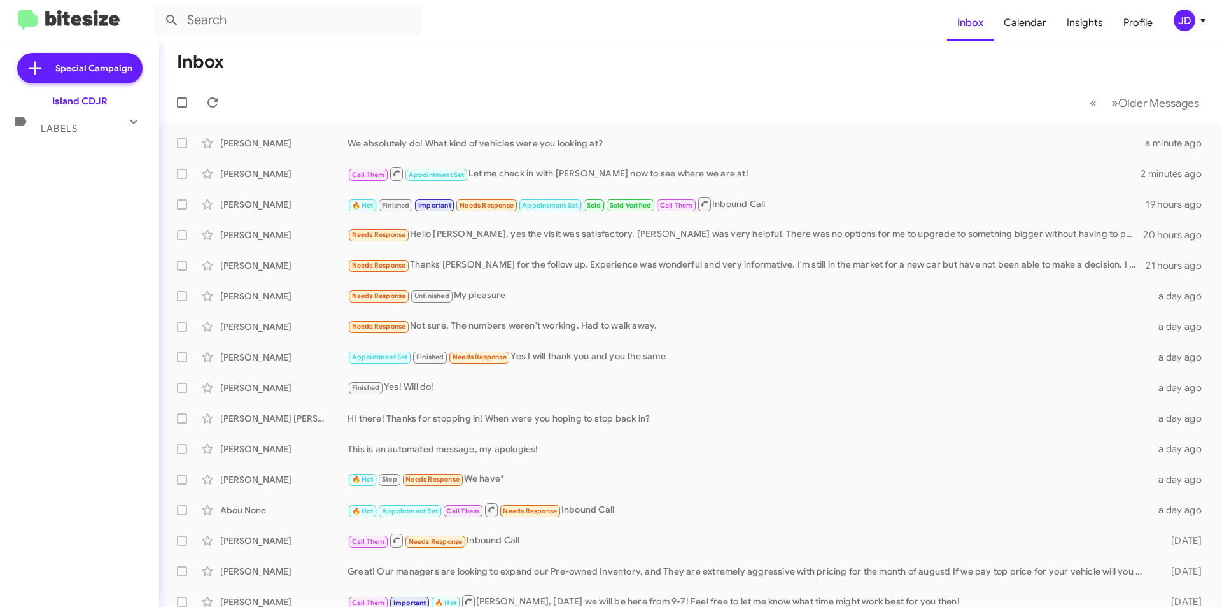
click at [98, 122] on div "Labels" at bounding box center [66, 123] width 113 height 24
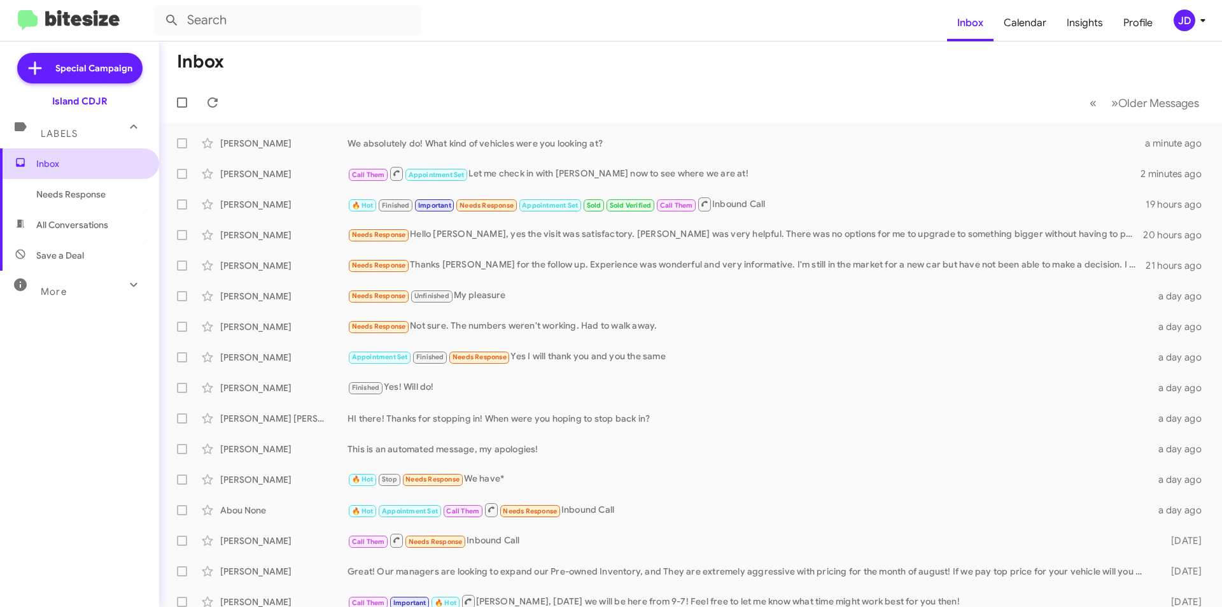
click at [106, 163] on span "Inbox" at bounding box center [90, 163] width 108 height 13
click at [220, 104] on icon at bounding box center [212, 102] width 15 height 15
click at [214, 102] on icon at bounding box center [212, 102] width 15 height 15
click at [214, 104] on icon at bounding box center [212, 102] width 15 height 15
click at [201, 104] on span at bounding box center [212, 102] width 25 height 15
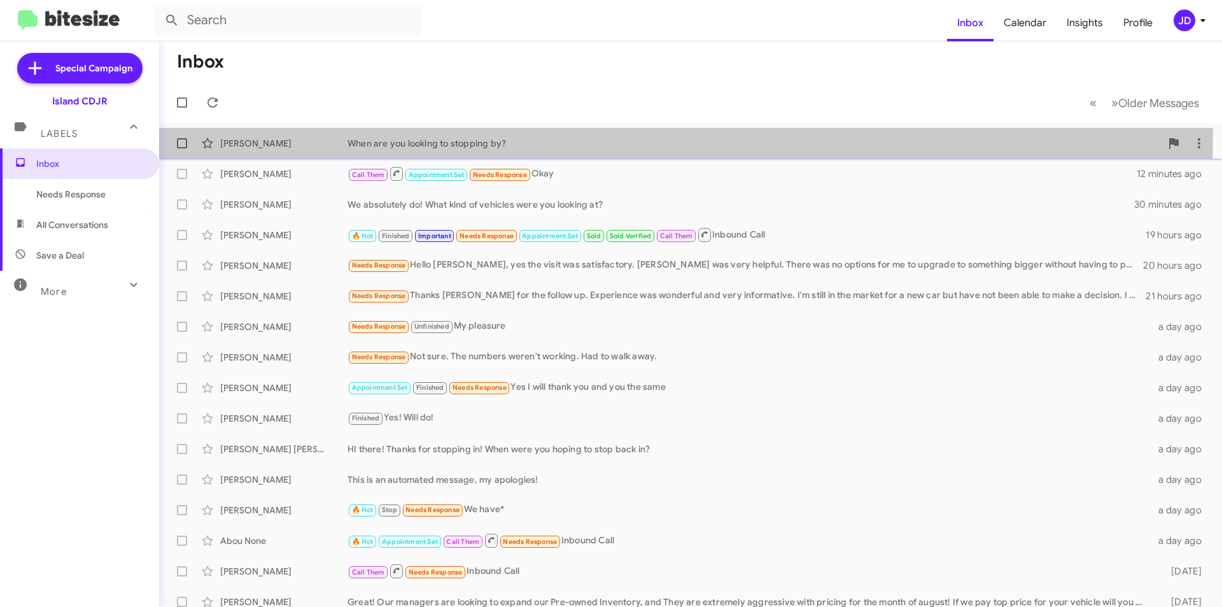
click at [305, 130] on span "[PERSON_NAME] When are you looking to stopping by? 12 minutes ago" at bounding box center [690, 143] width 1063 height 31
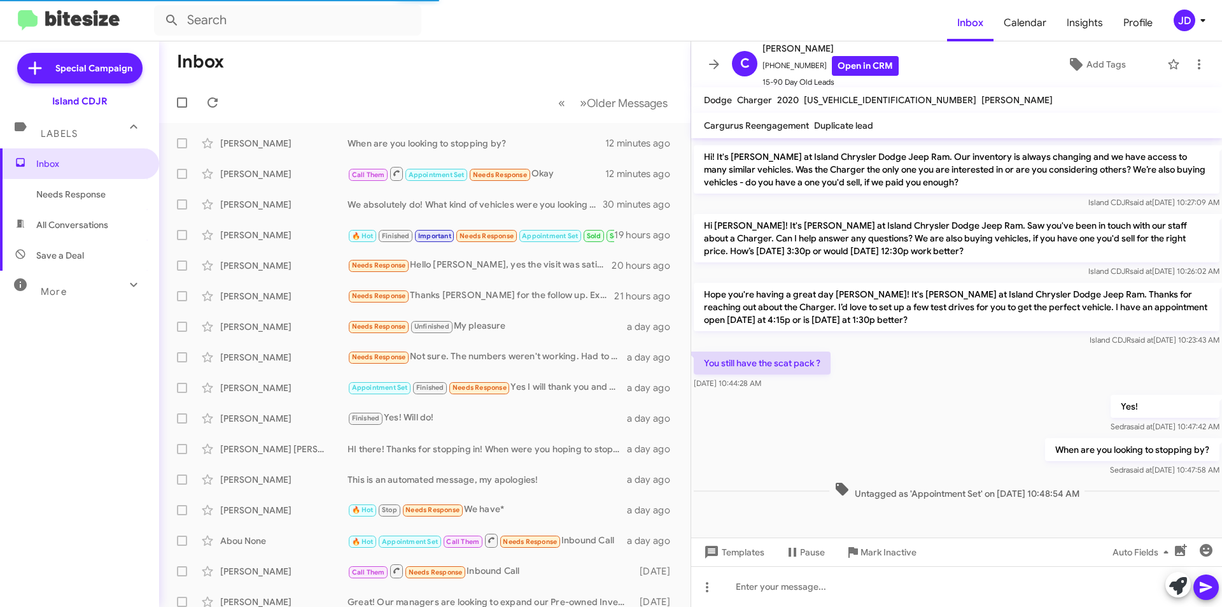
scroll to position [841, 0]
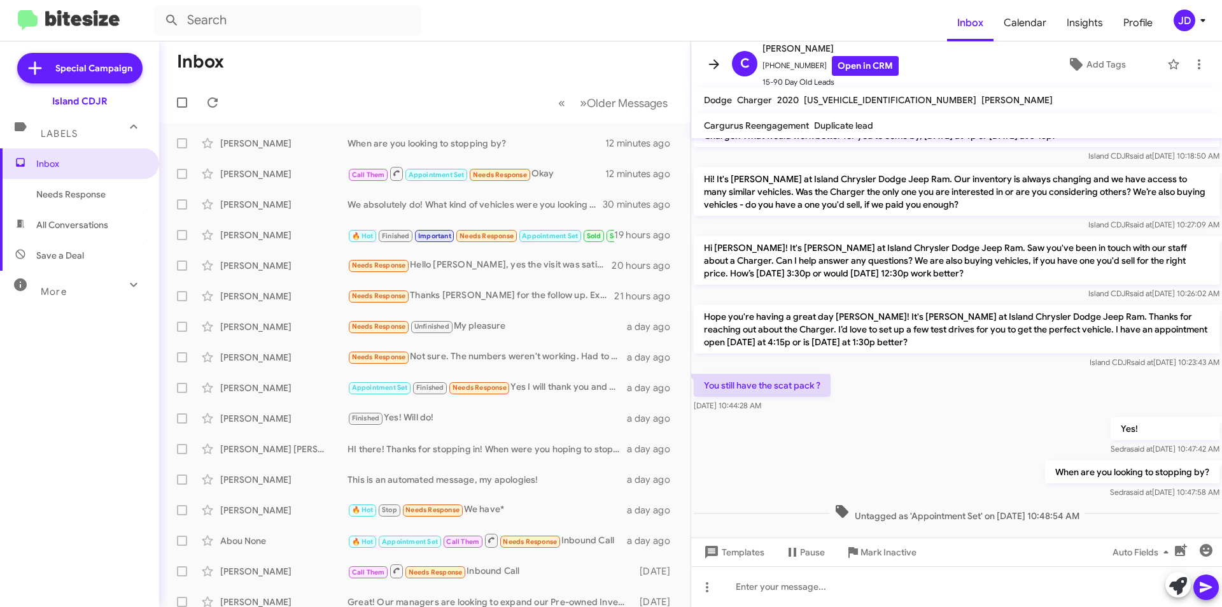
click at [709, 60] on icon at bounding box center [713, 64] width 15 height 15
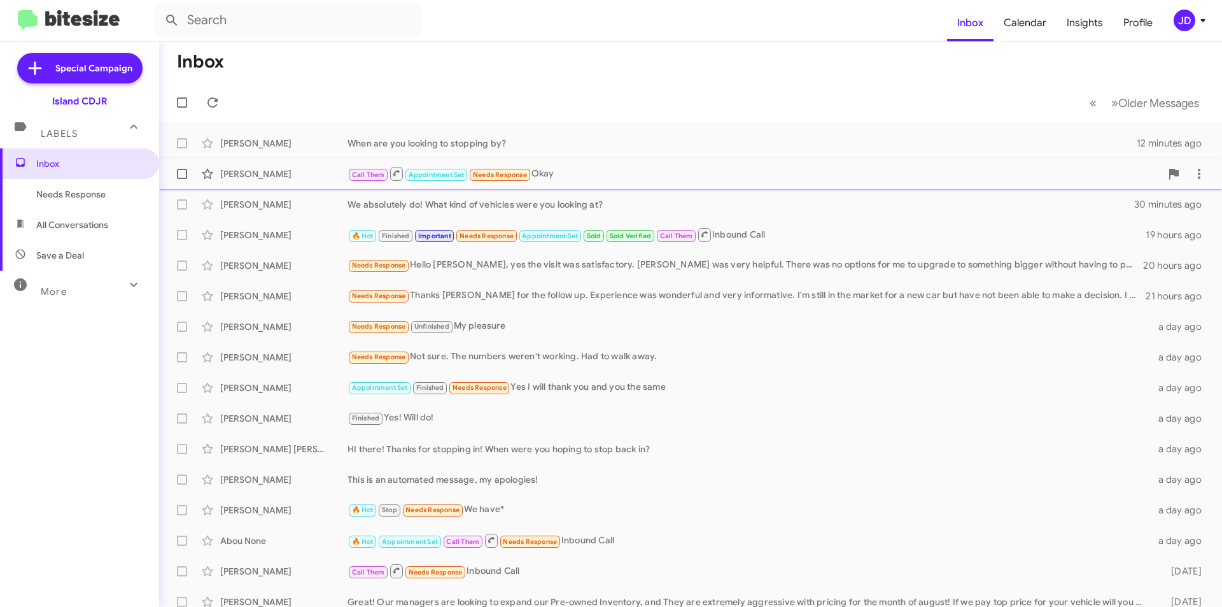
click at [589, 170] on div "Call Them Appointment Set Needs Response Okay" at bounding box center [753, 173] width 813 height 16
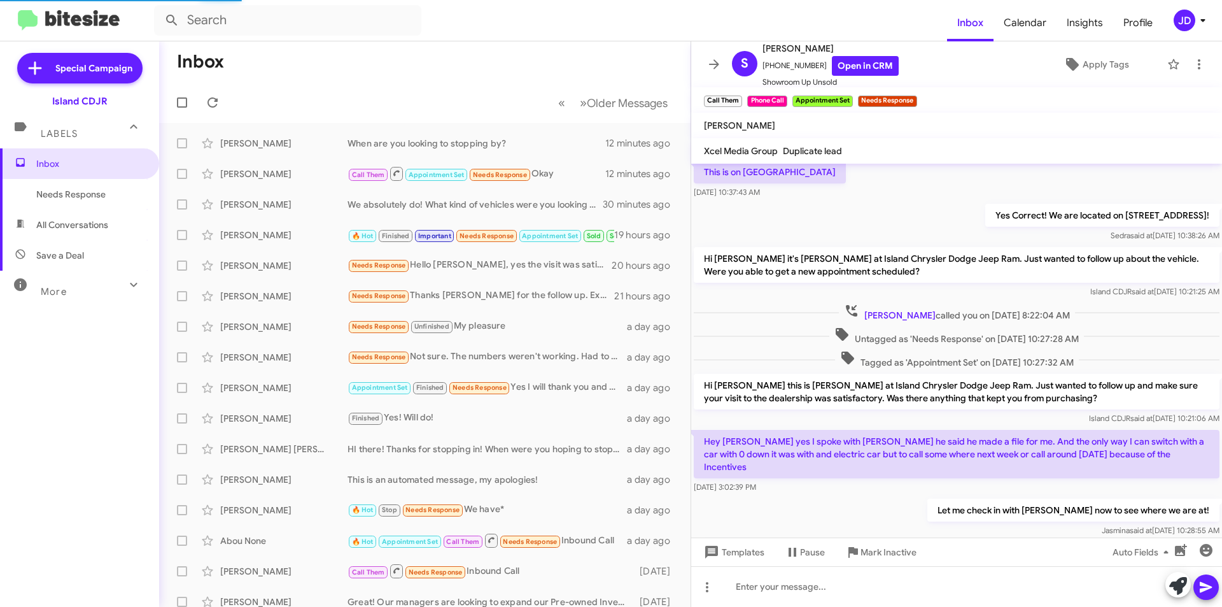
scroll to position [573, 0]
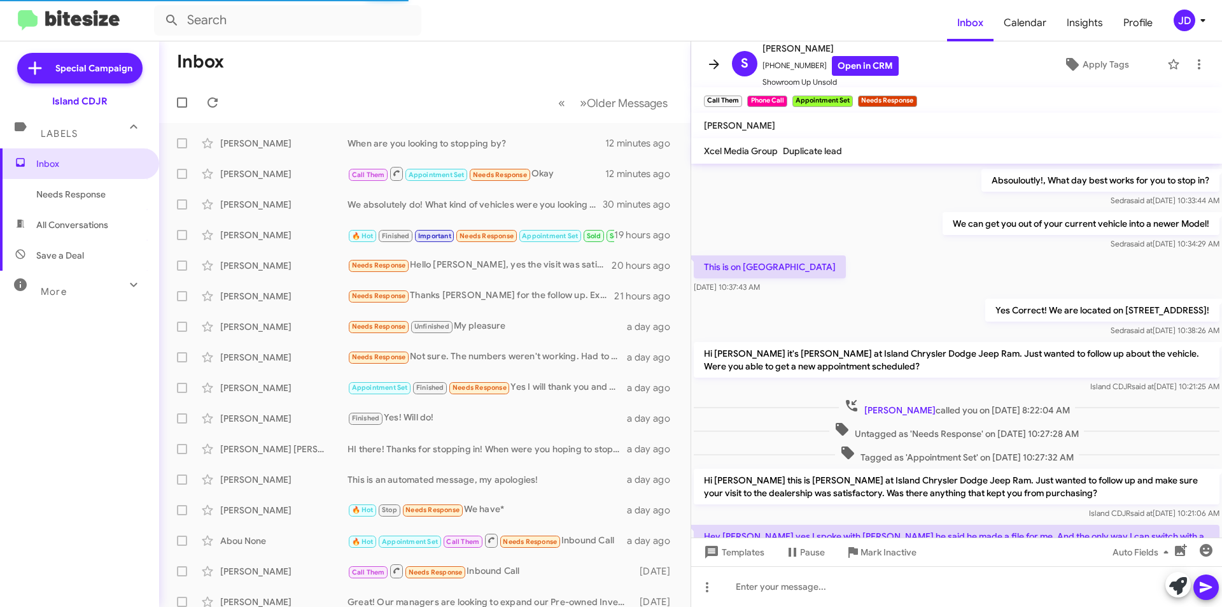
click at [719, 63] on icon at bounding box center [713, 64] width 15 height 15
